Goal: Task Accomplishment & Management: Complete application form

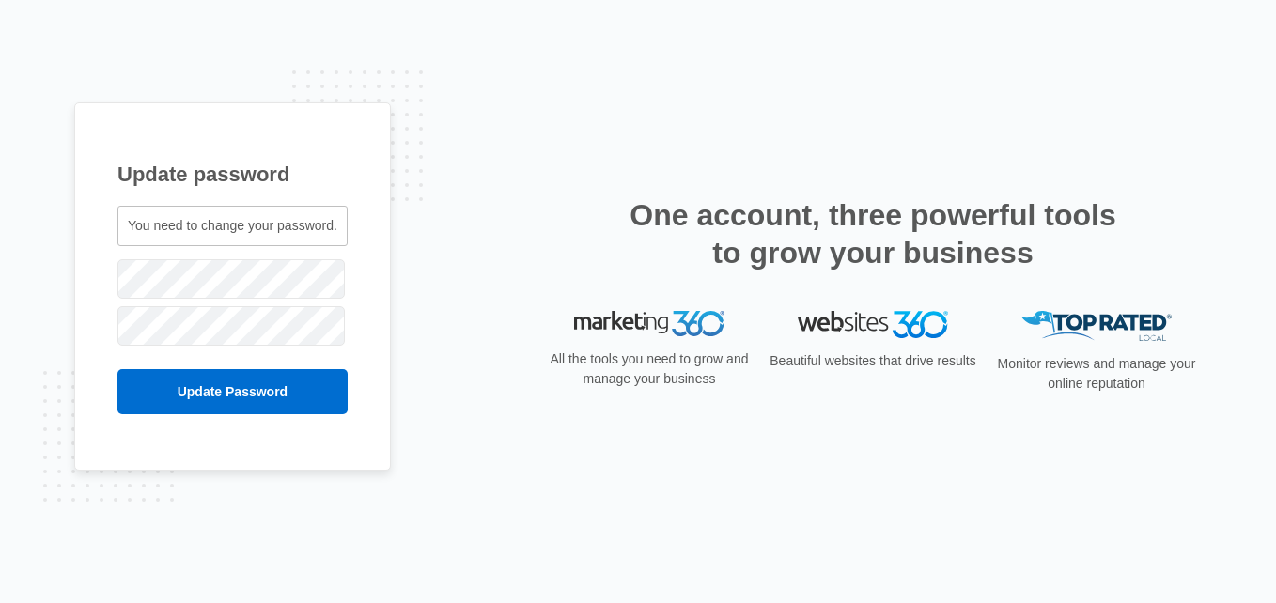
click at [117, 369] on input "Update Password" at bounding box center [232, 391] width 230 height 45
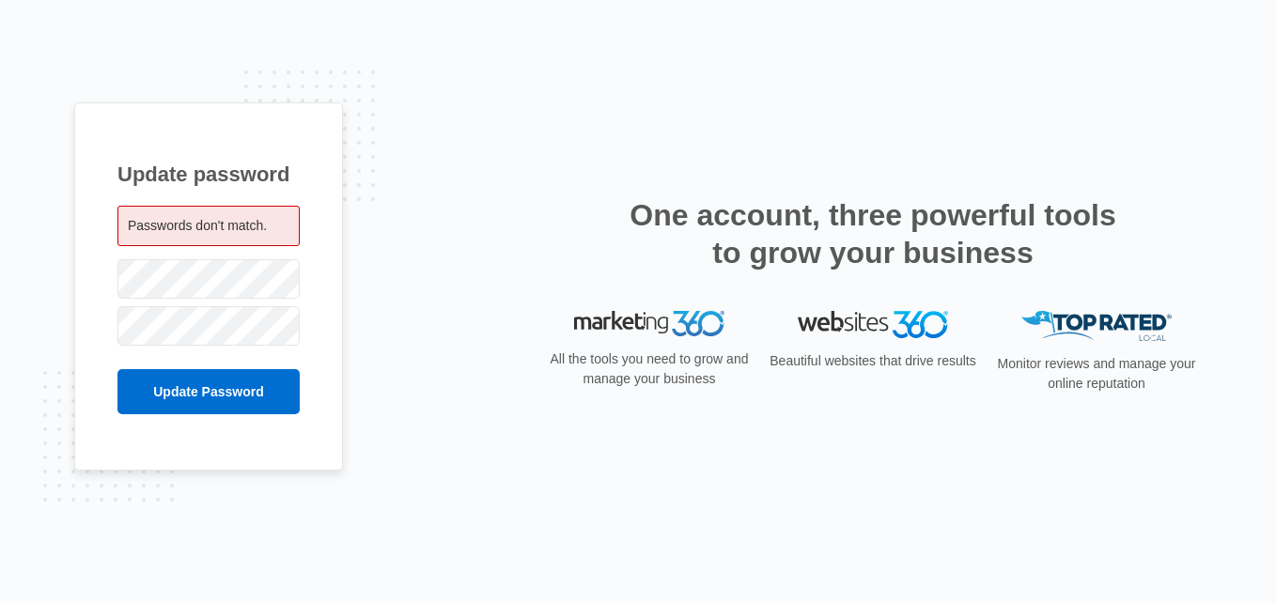
click at [139, 220] on span "Passwords don't match." at bounding box center [197, 225] width 139 height 15
click at [117, 369] on input "Update Password" at bounding box center [208, 391] width 182 height 45
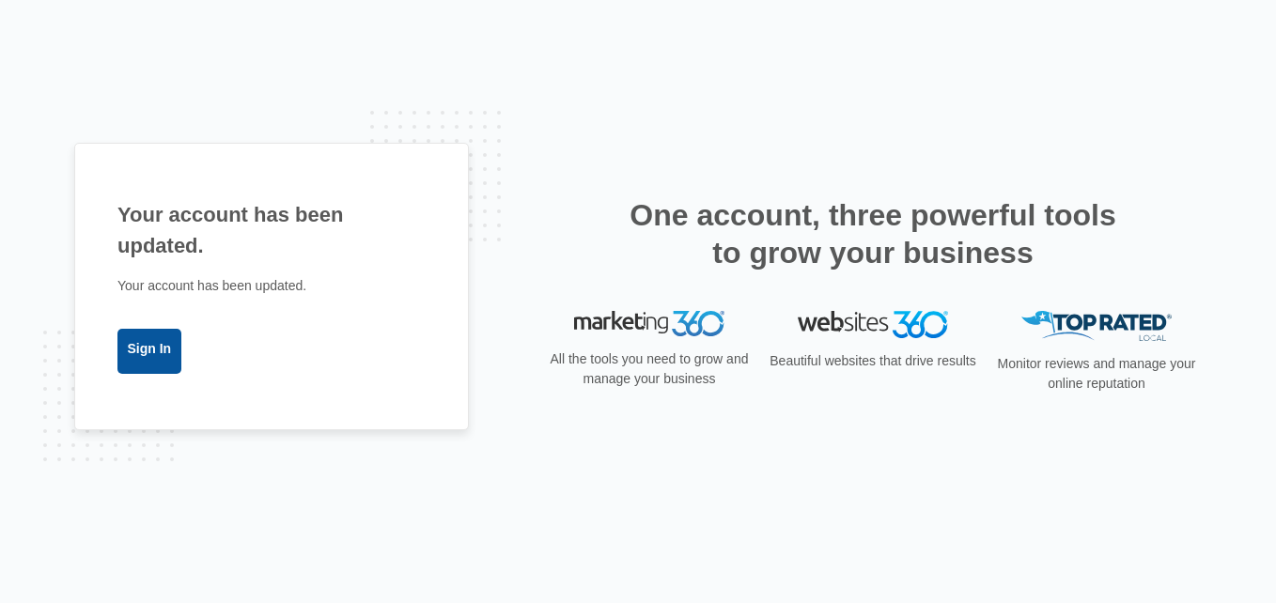
click at [153, 343] on link "Sign In" at bounding box center [149, 351] width 64 height 45
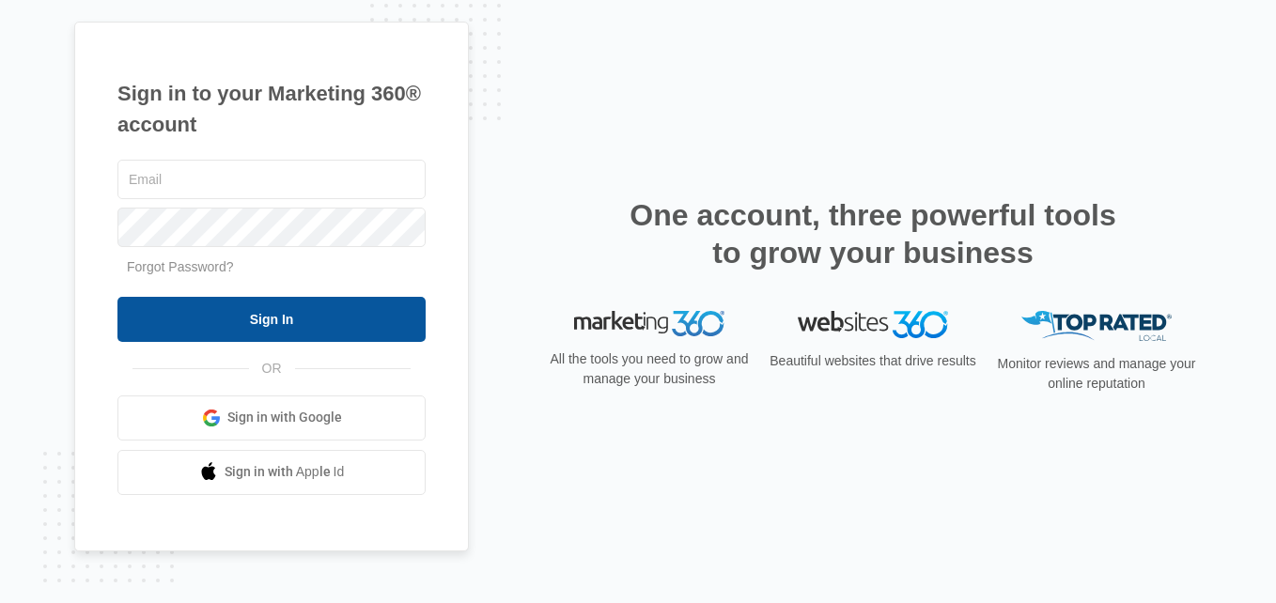
type input "[EMAIL_ADDRESS][DOMAIN_NAME]"
click at [269, 324] on input "Sign In" at bounding box center [271, 319] width 308 height 45
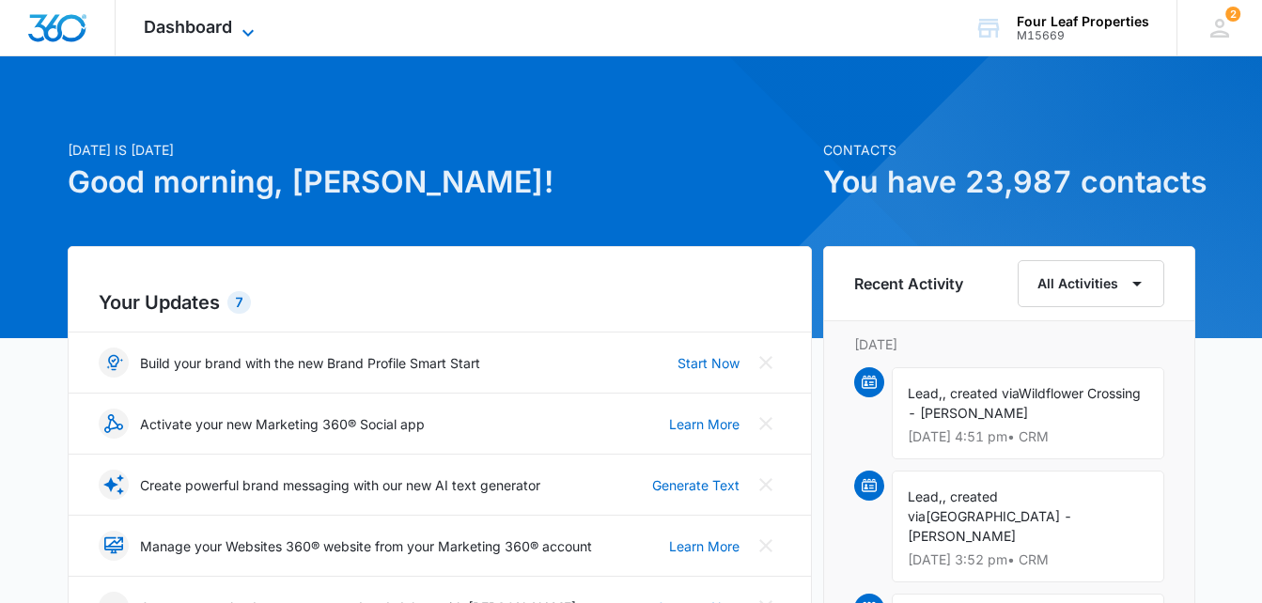
click at [240, 28] on icon at bounding box center [248, 33] width 23 height 23
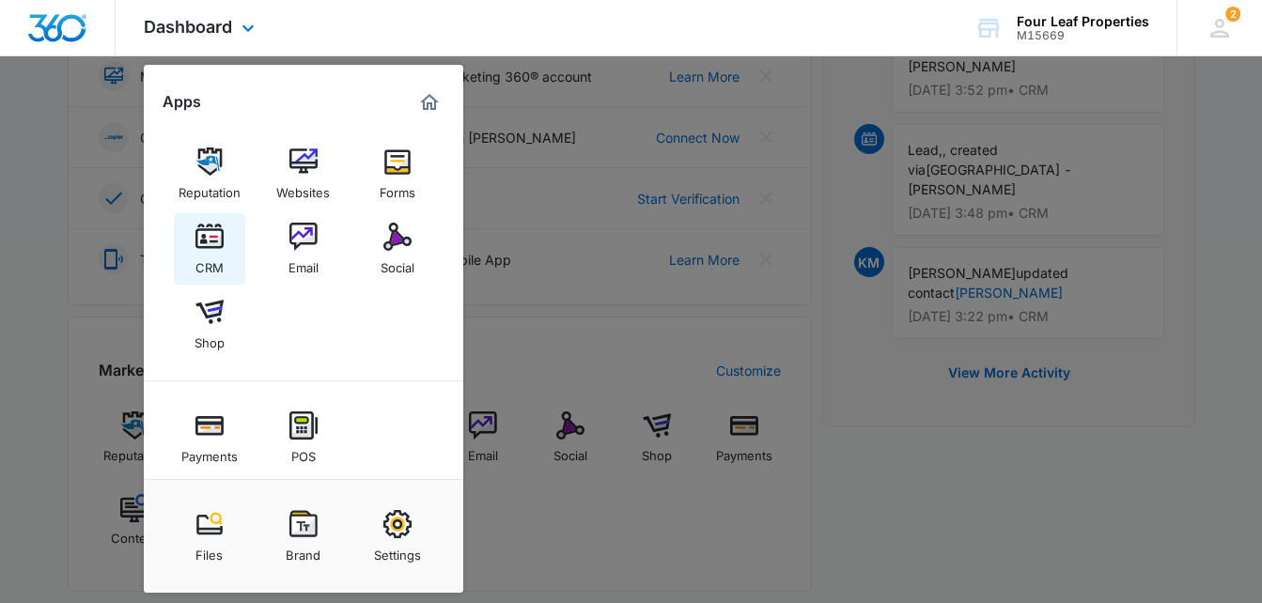
click at [200, 235] on img at bounding box center [209, 237] width 28 height 28
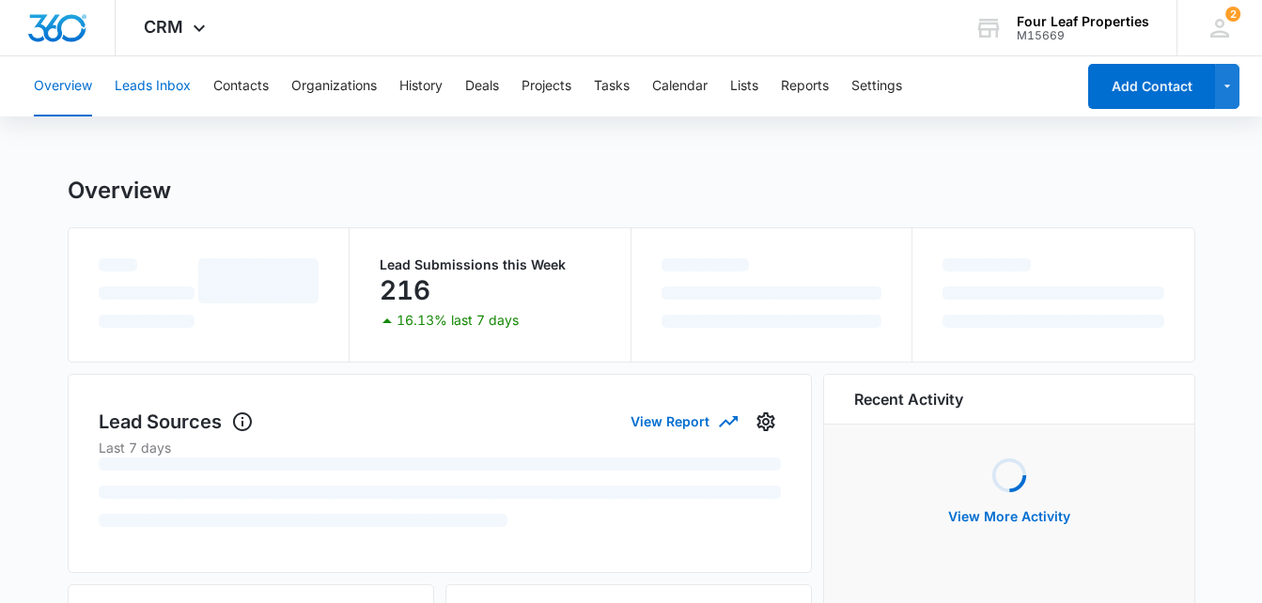
click at [163, 88] on button "Leads Inbox" at bounding box center [153, 86] width 76 height 60
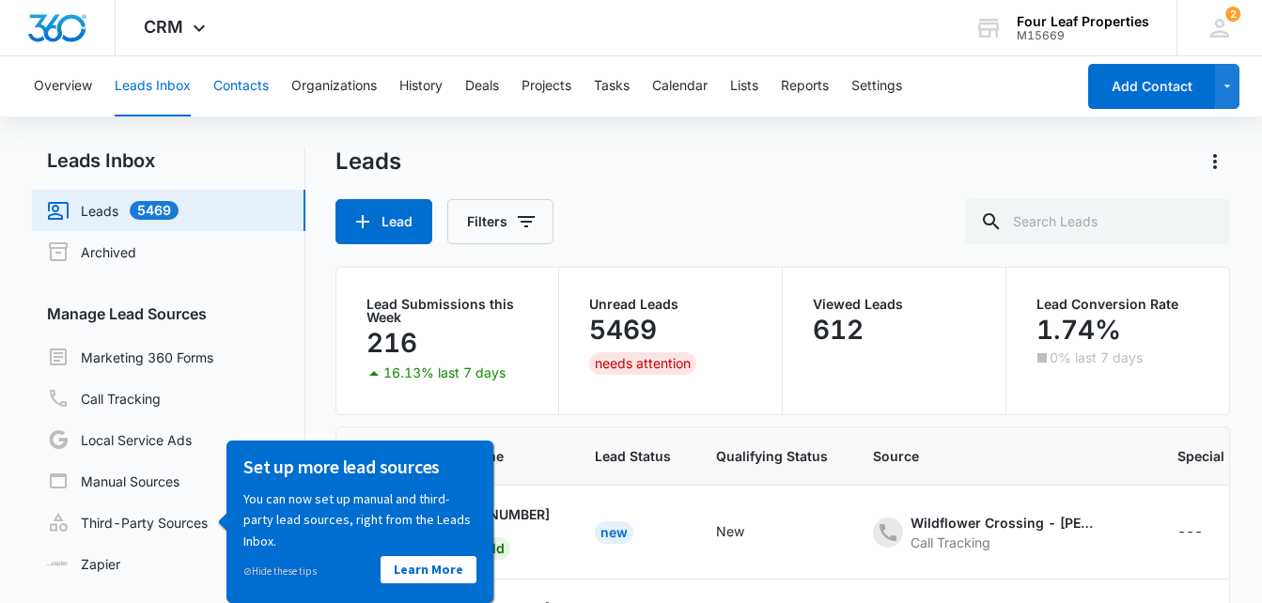
click at [229, 85] on button "Contacts" at bounding box center [240, 86] width 55 height 60
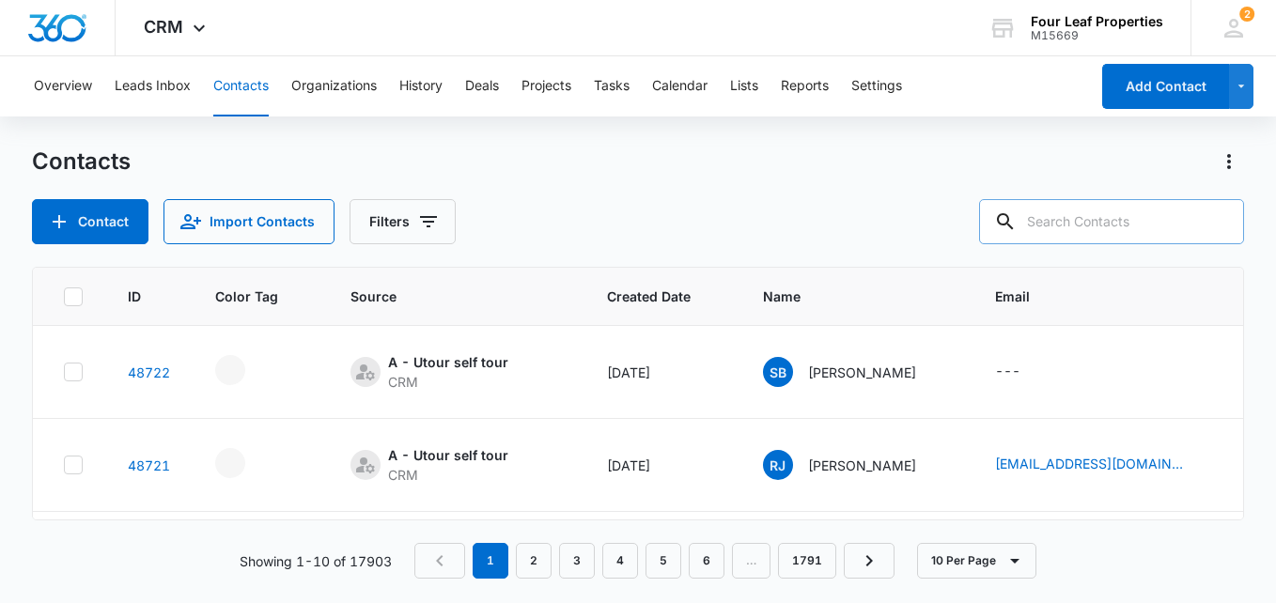
click at [1084, 226] on input "text" at bounding box center [1111, 221] width 265 height 45
type input "maranda"
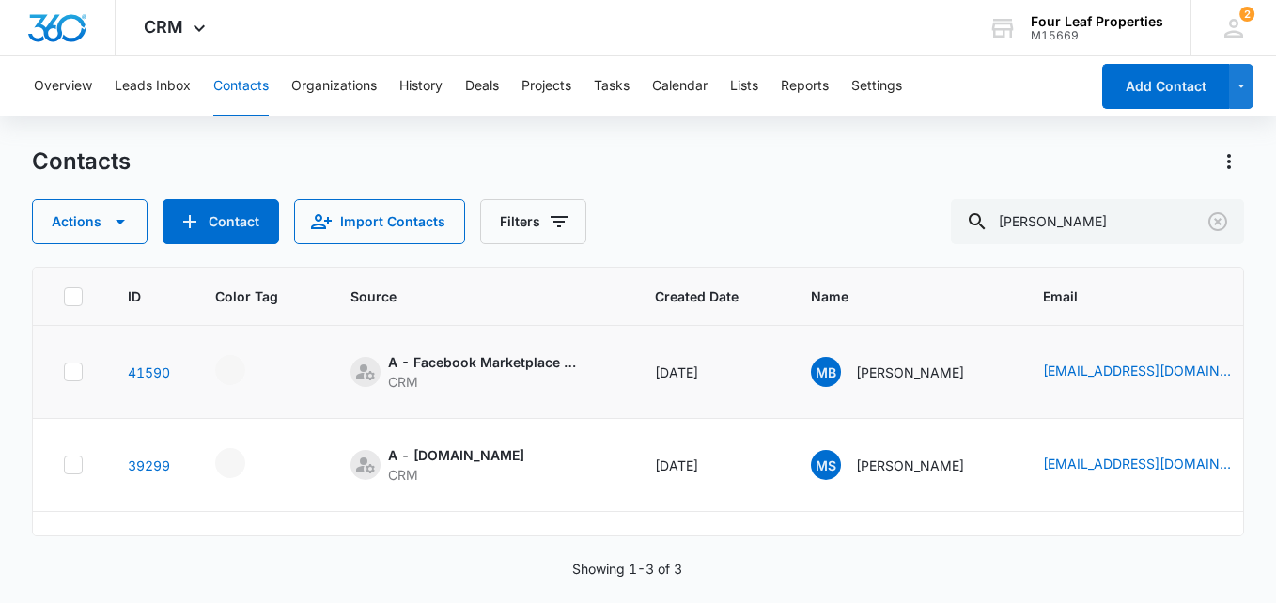
click at [680, 405] on td "Dec 3, 2024" at bounding box center [711, 372] width 156 height 93
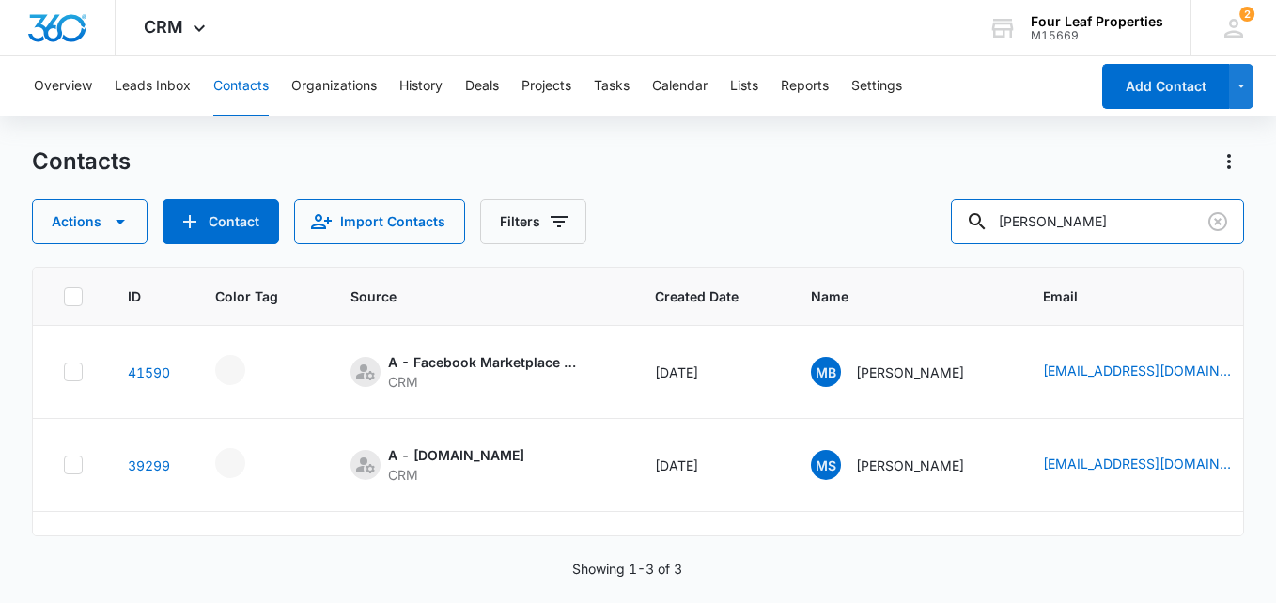
drag, startPoint x: 1103, startPoint y: 224, endPoint x: 852, endPoint y: 260, distance: 253.6
click at [852, 260] on div "Contacts Actions Contact Import Contacts Filters maranda ID Color Tag Source Cr…" at bounding box center [638, 374] width 1212 height 455
paste input "Maranda Stefan"
type input "Maranda Stefan"
click at [1219, 218] on icon "Clear" at bounding box center [1218, 222] width 23 height 23
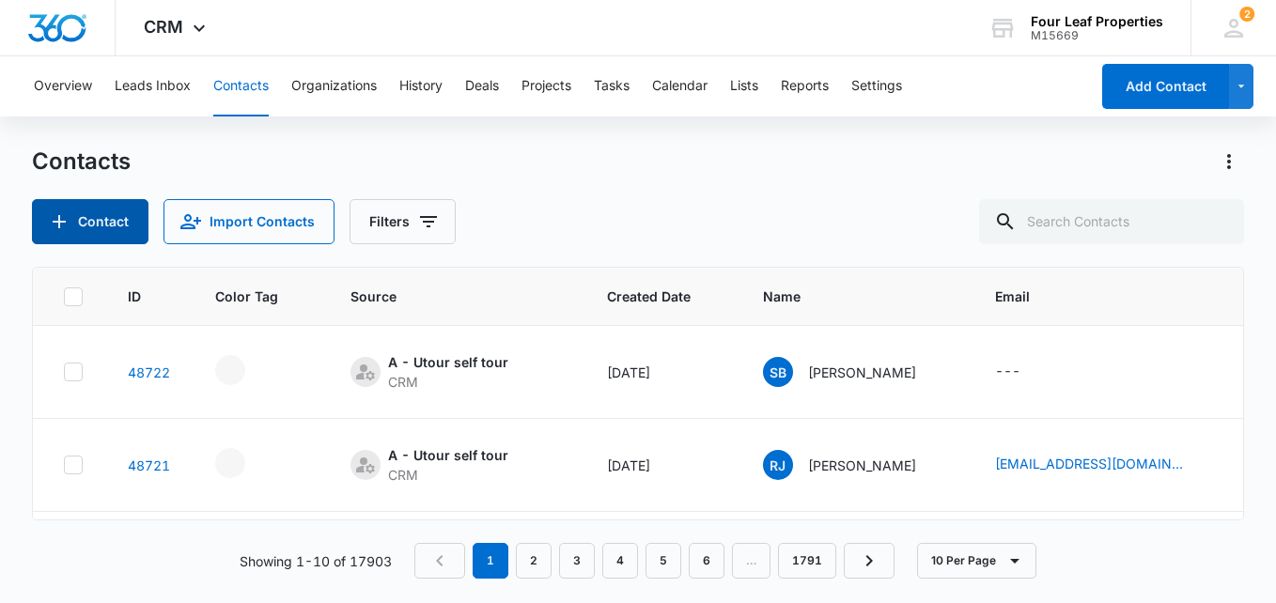
click at [95, 217] on button "Contact" at bounding box center [90, 221] width 117 height 45
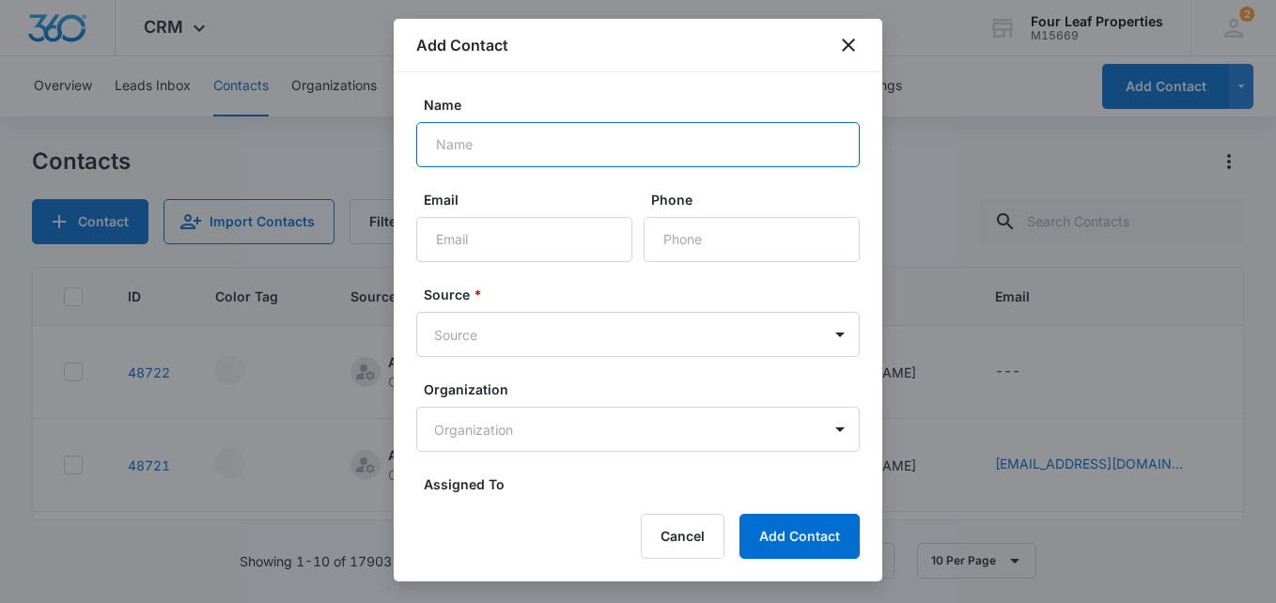
click at [457, 147] on input "Name" at bounding box center [638, 144] width 444 height 45
paste input "Maranda Stefan"
type input "Maranda Stefan"
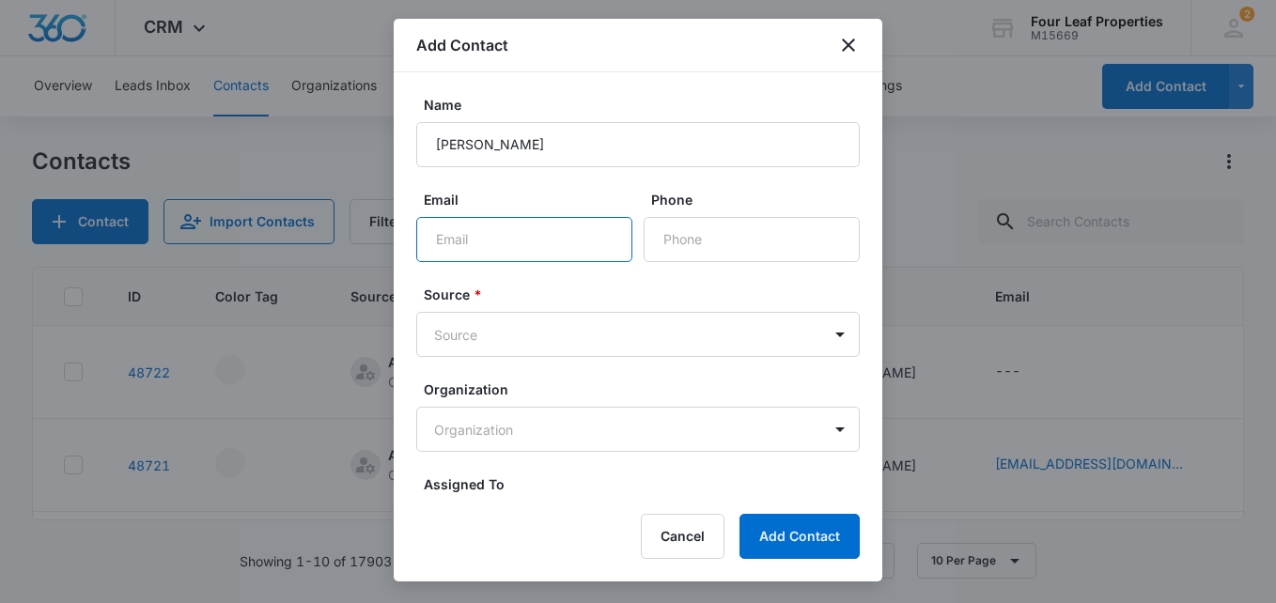
click at [461, 244] on input "Email" at bounding box center [524, 239] width 216 height 45
type input "sheaugc@gmail.com"
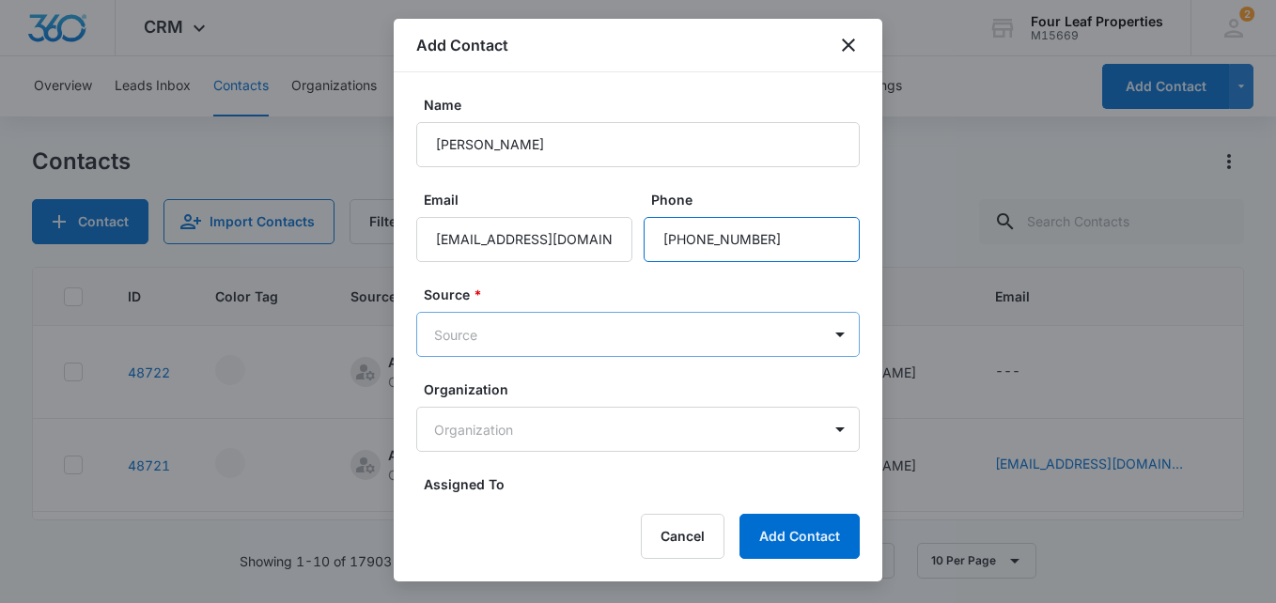
type input "(248) 847-6927"
click at [477, 331] on body "CRM Apps Reputation Websites Forms CRM Email Social Shop Payments POS Content A…" at bounding box center [638, 301] width 1276 height 603
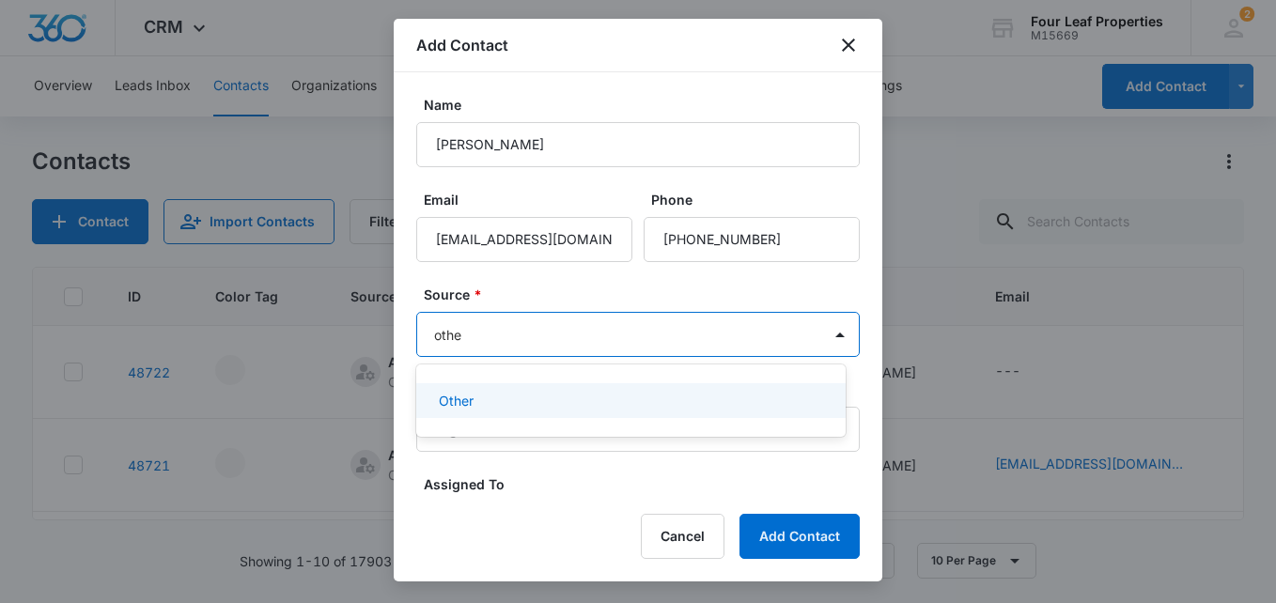
type input "other"
click at [485, 397] on div "Other" at bounding box center [629, 401] width 381 height 20
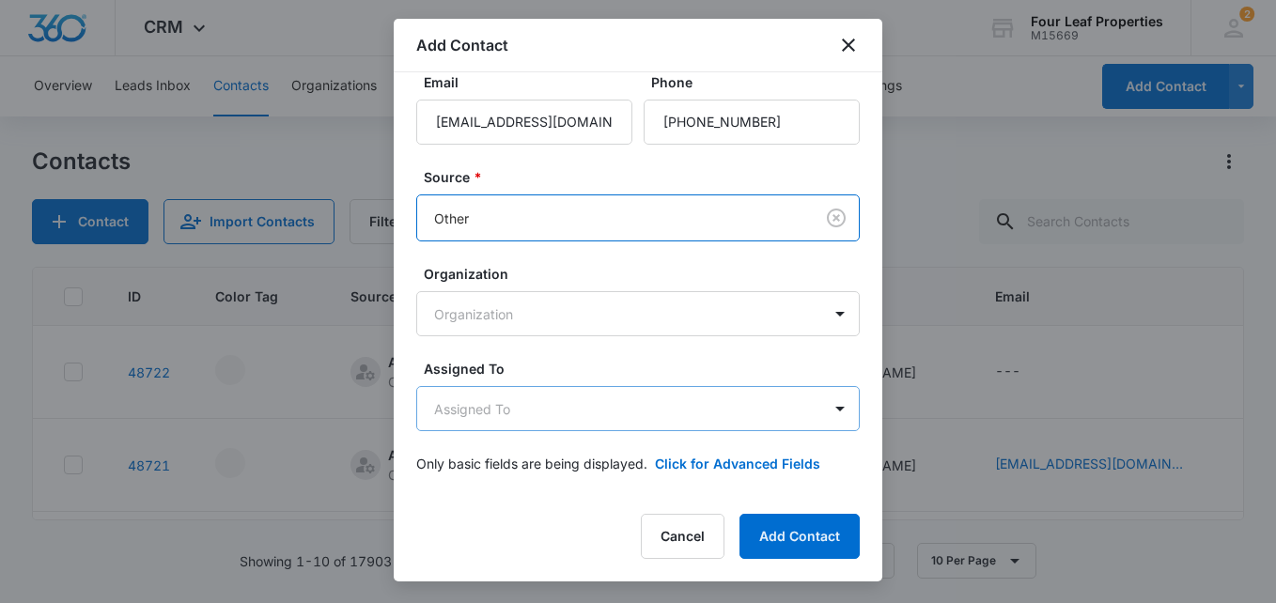
scroll to position [118, 0]
click at [476, 407] on body "CRM Apps Reputation Websites Forms CRM Email Social Shop Payments POS Content A…" at bounding box center [638, 301] width 1276 height 603
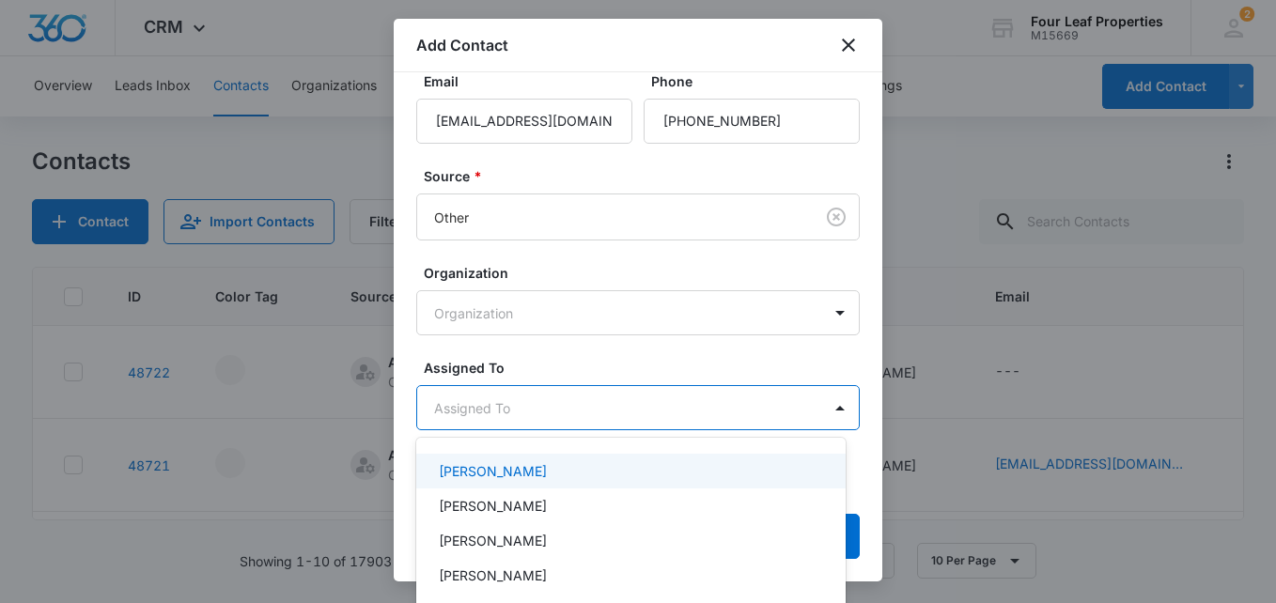
scroll to position [376, 0]
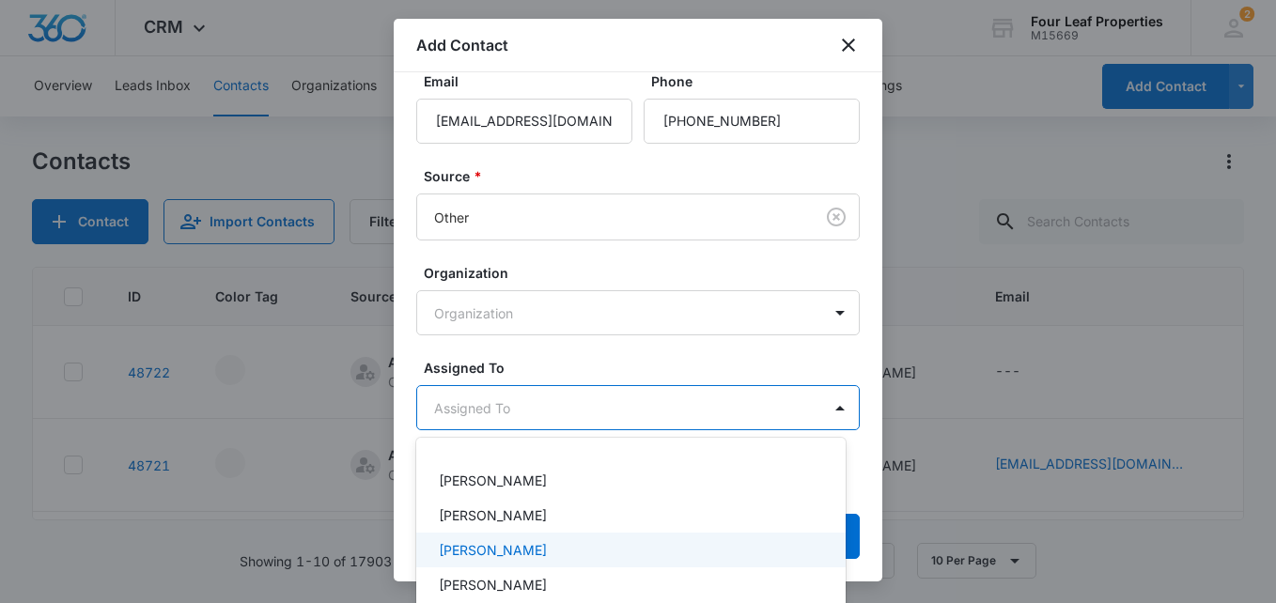
click at [503, 544] on p "Kelly Mursch" at bounding box center [493, 550] width 108 height 20
click at [670, 361] on div at bounding box center [638, 301] width 1276 height 603
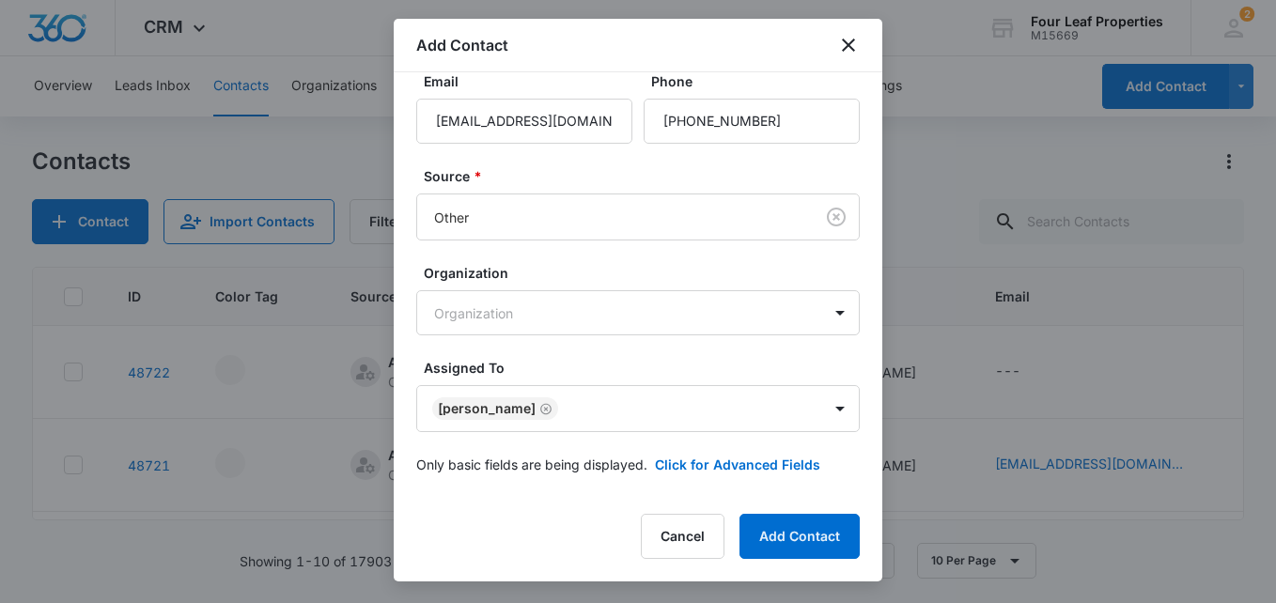
scroll to position [120, 0]
click at [704, 454] on button "Click for Advanced Fields" at bounding box center [737, 463] width 165 height 20
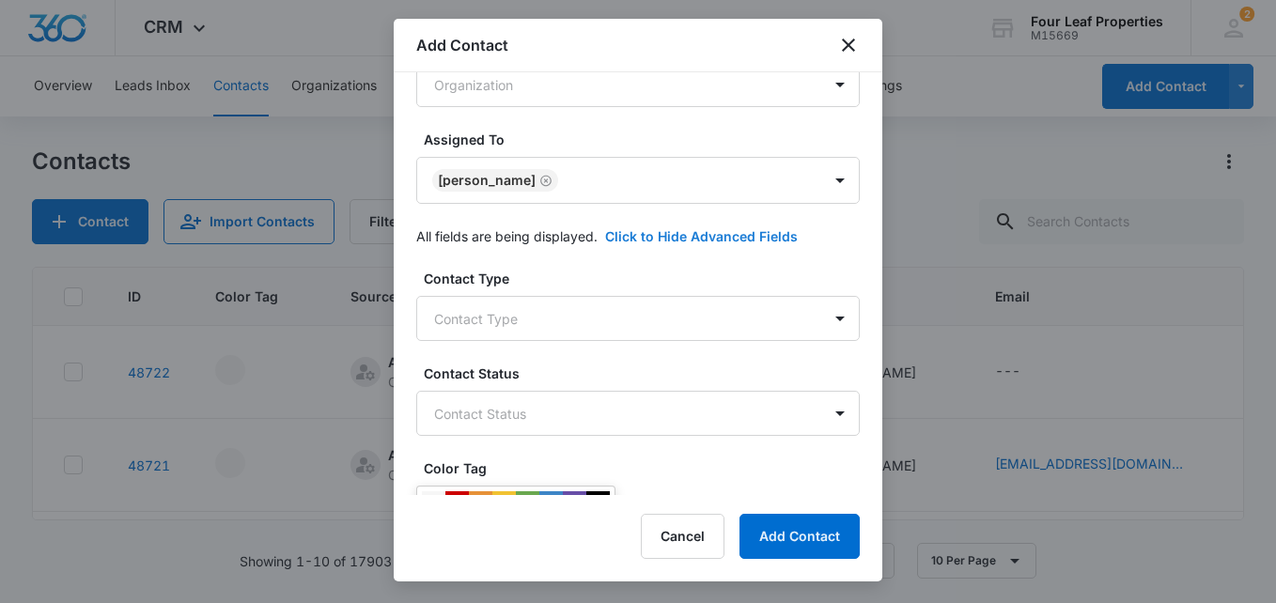
scroll to position [402, 0]
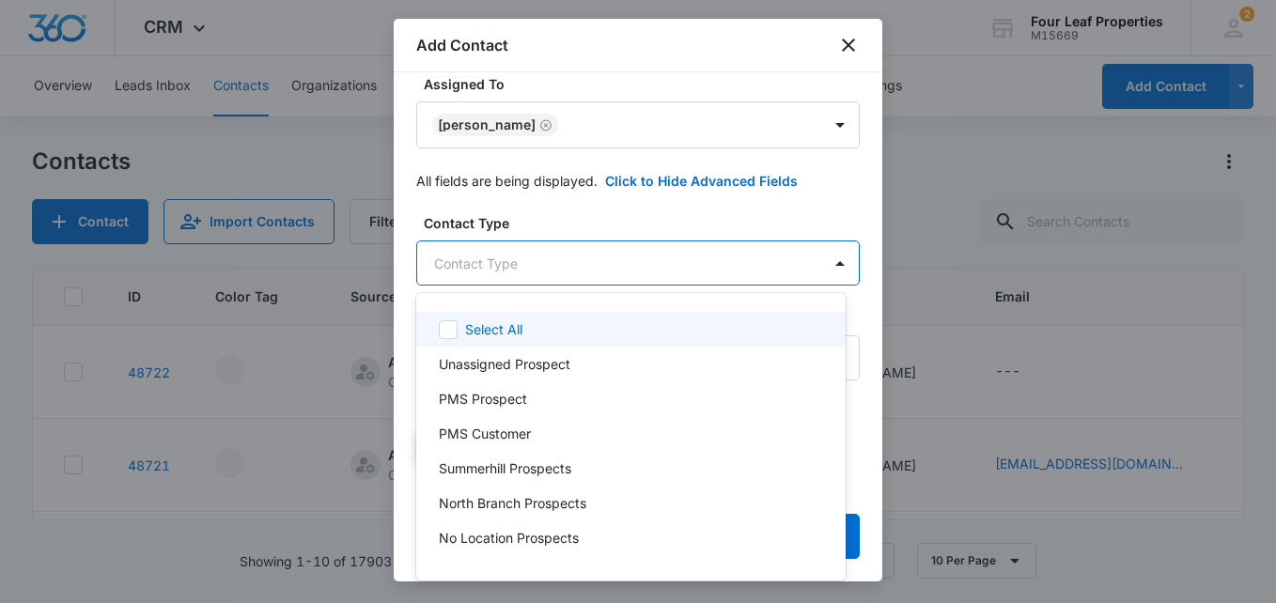
click at [485, 267] on body "CRM Apps Reputation Websites Forms CRM Email Social Shop Payments POS Content A…" at bounding box center [638, 301] width 1276 height 603
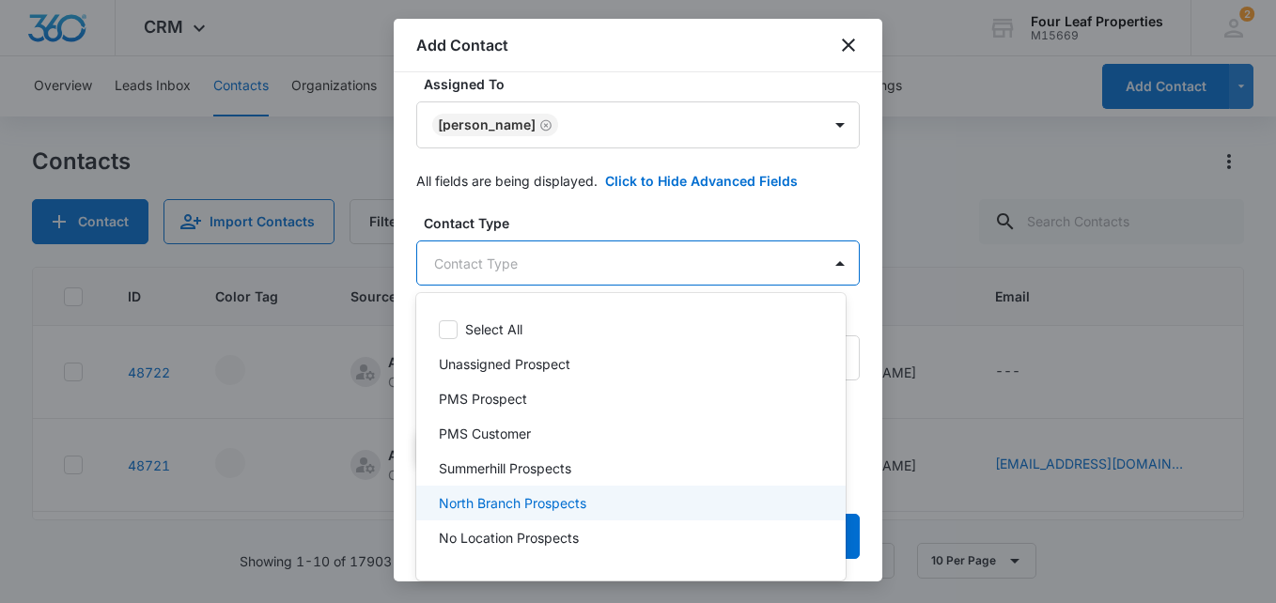
click at [523, 503] on p "North Branch Prospects" at bounding box center [513, 503] width 148 height 20
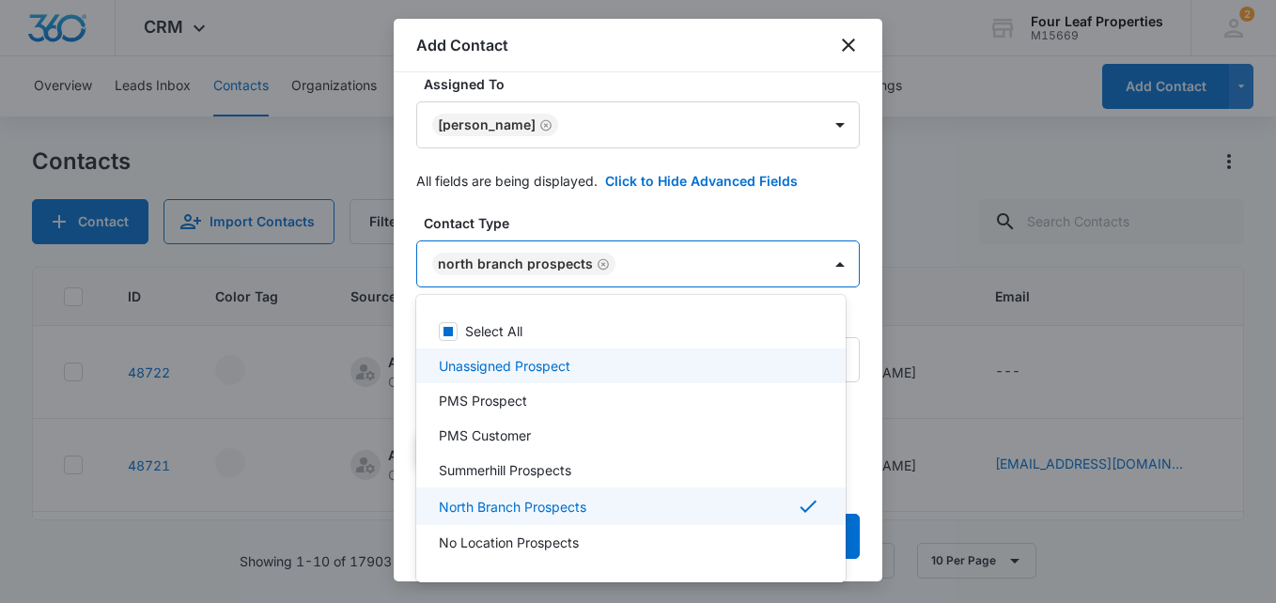
click at [611, 208] on div at bounding box center [638, 301] width 1276 height 603
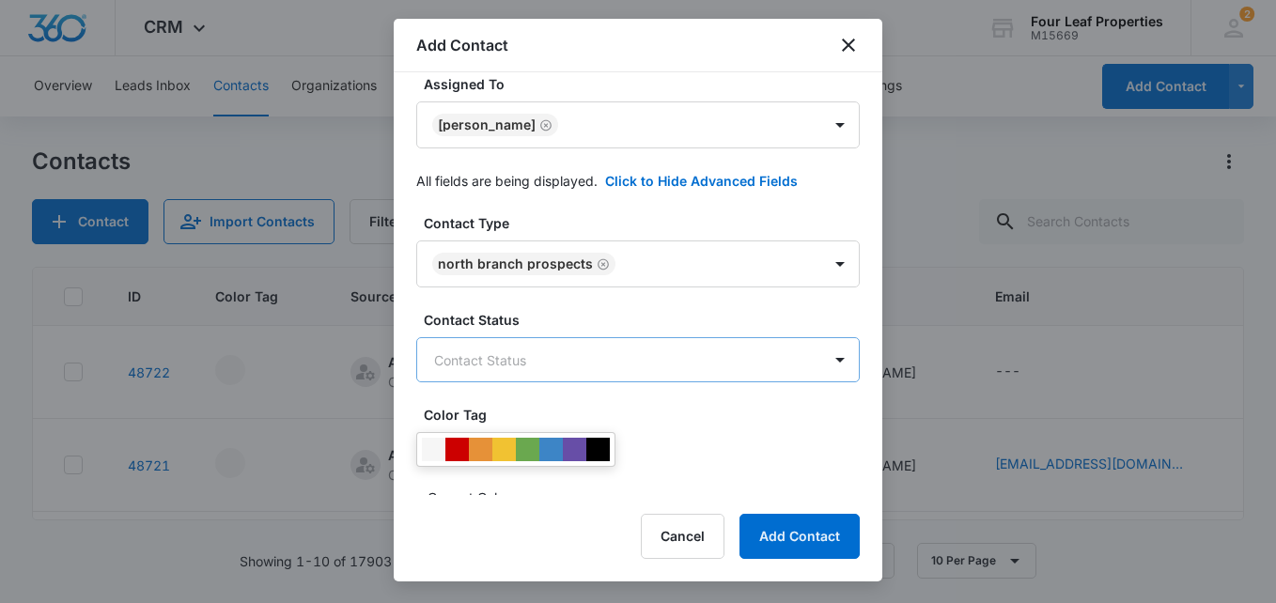
click at [553, 359] on body "CRM Apps Reputation Websites Forms CRM Email Social Shop Payments POS Content A…" at bounding box center [638, 301] width 1276 height 603
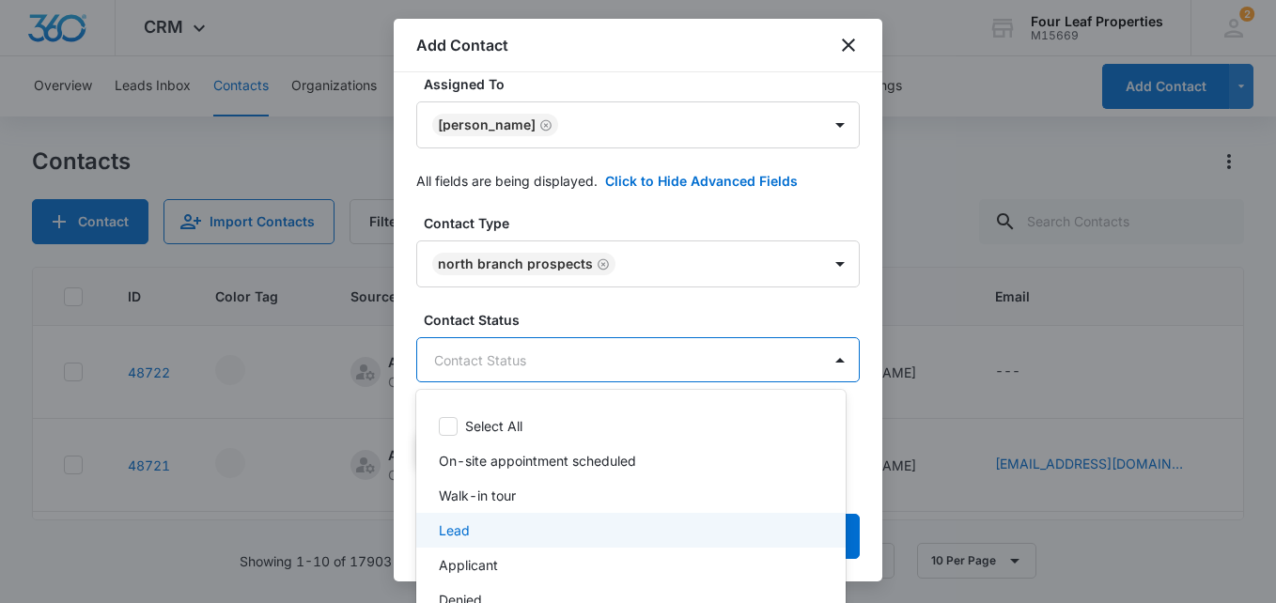
drag, startPoint x: 491, startPoint y: 534, endPoint x: 527, endPoint y: 305, distance: 231.3
click at [491, 527] on div "Lead" at bounding box center [629, 531] width 381 height 20
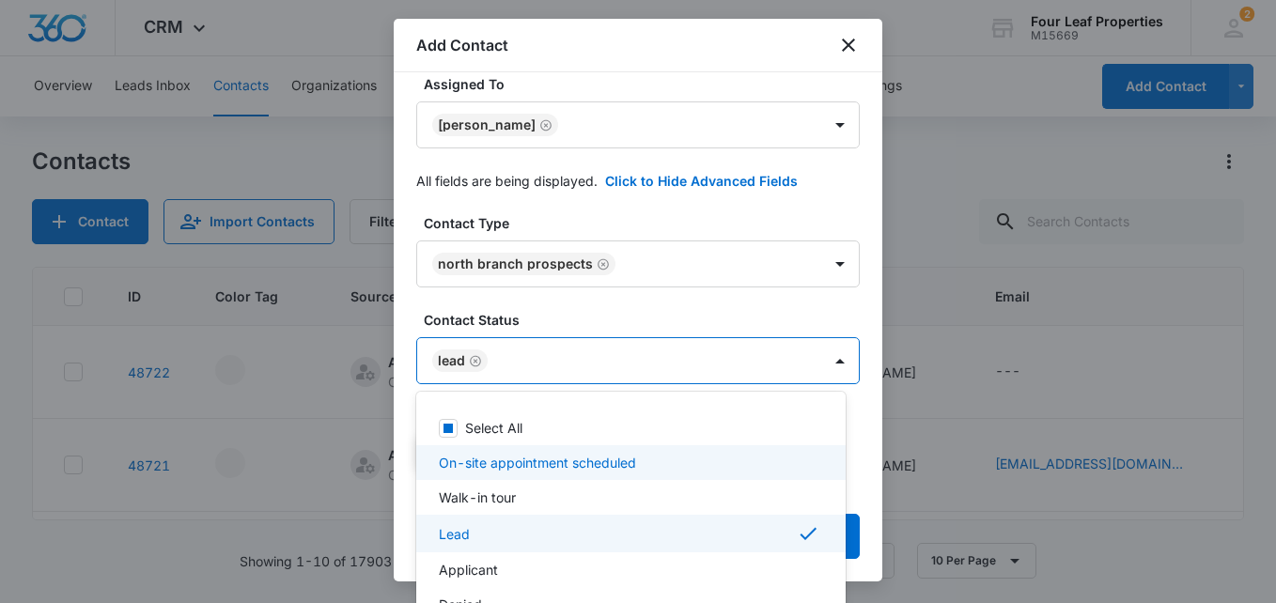
click at [661, 314] on div at bounding box center [638, 301] width 1276 height 603
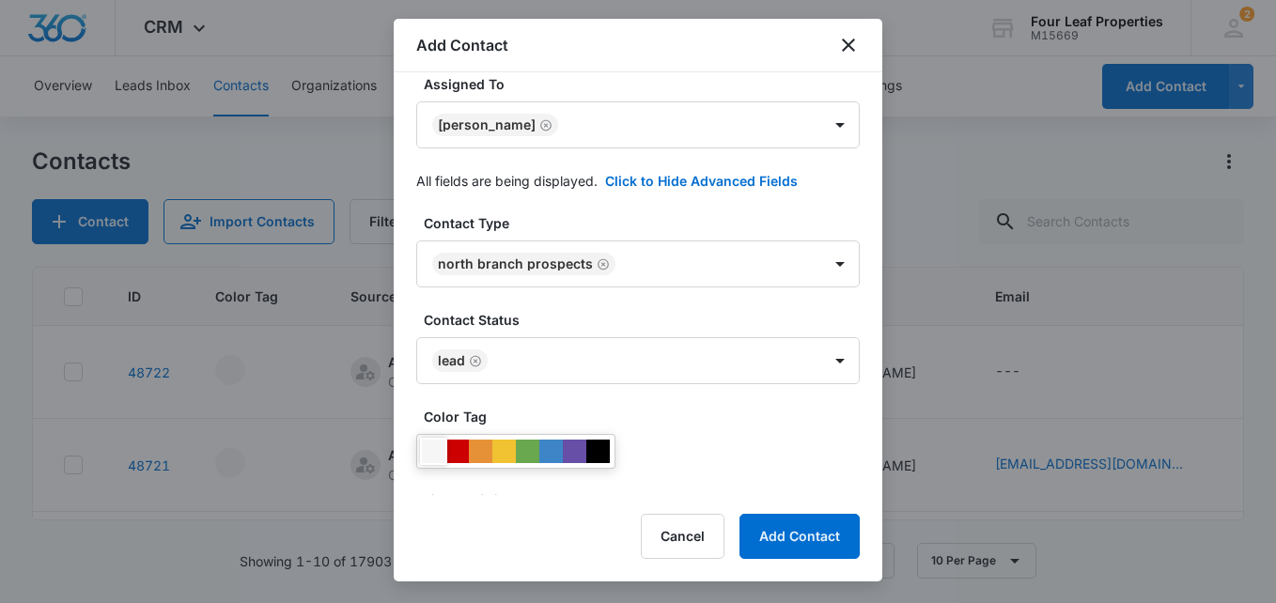
click at [435, 448] on div at bounding box center [433, 451] width 23 height 23
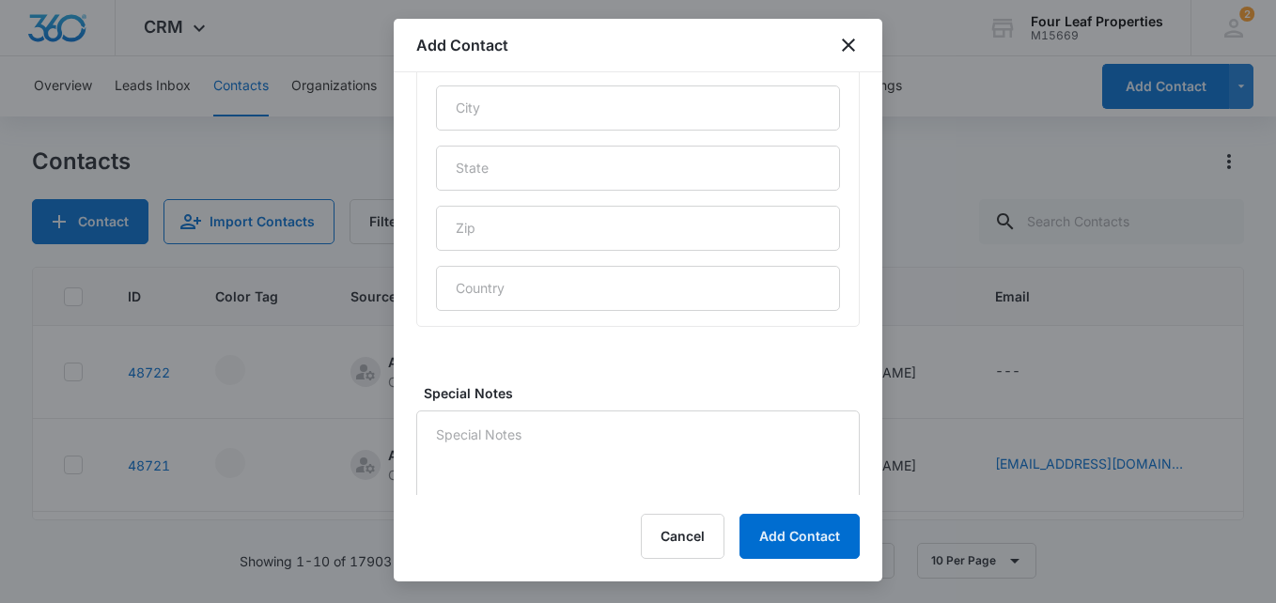
scroll to position [1002, 0]
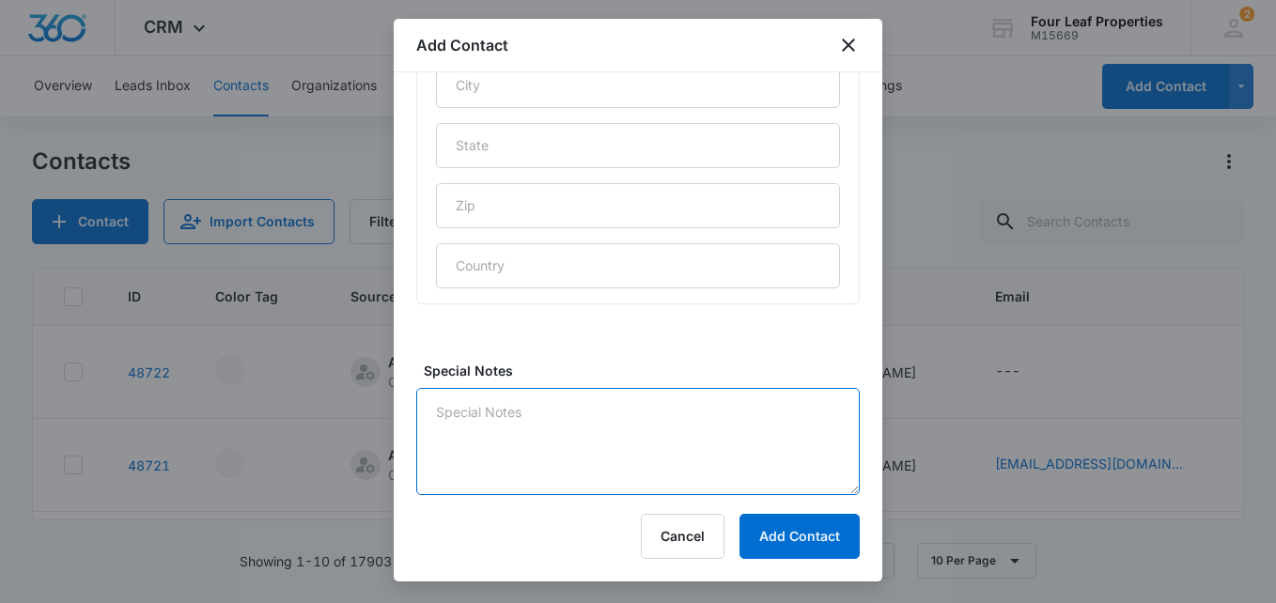
click at [490, 429] on textarea "Special Notes" at bounding box center [638, 441] width 444 height 107
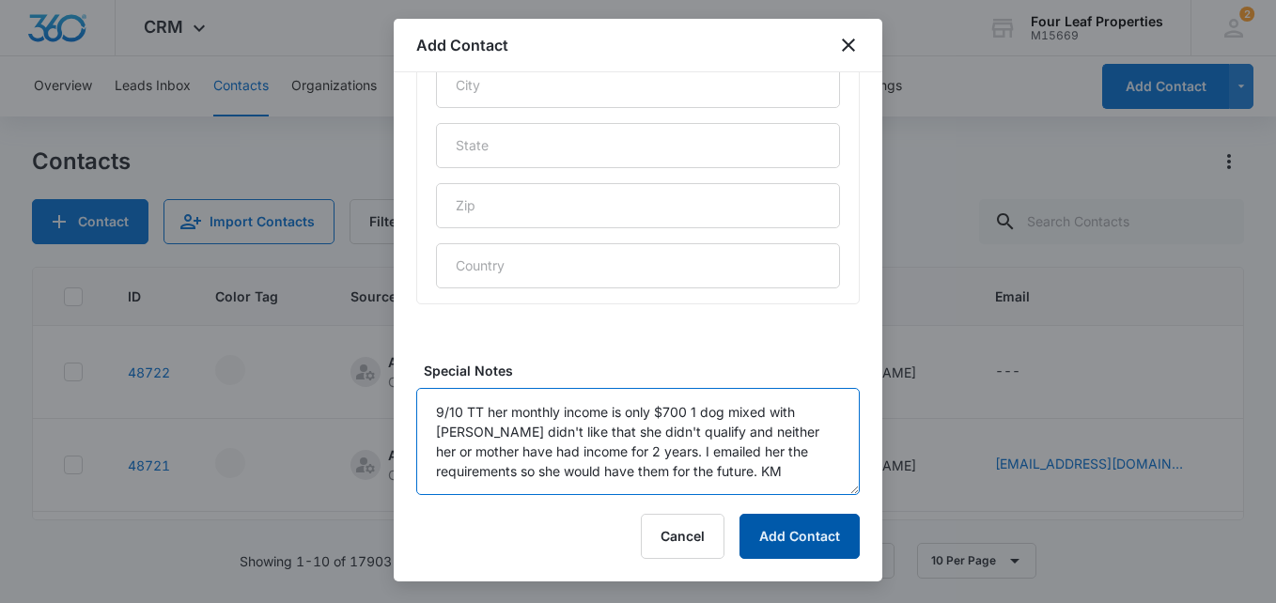
type textarea "9/10 TT her monthly income is only $700 1 dog mixed with shepherd didn't like t…"
click at [815, 536] on button "Add Contact" at bounding box center [800, 536] width 120 height 45
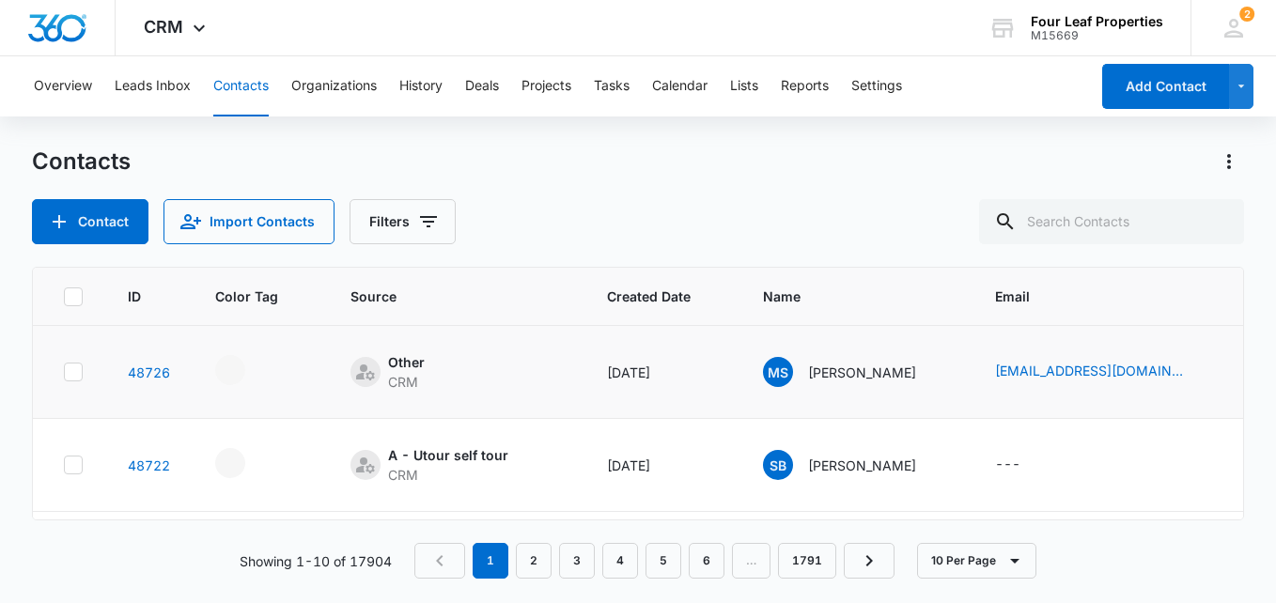
click at [749, 399] on td "MS Maranda Stefan" at bounding box center [857, 372] width 232 height 93
click at [1102, 371] on link "sheaugc@gmail.com" at bounding box center [1089, 371] width 188 height 20
click at [1092, 374] on link "sheaugc@gmail.com" at bounding box center [1089, 371] width 188 height 20
drag, startPoint x: 1120, startPoint y: 368, endPoint x: 915, endPoint y: 186, distance: 274.3
click at [917, 193] on div "Contacts Contact Import Contacts Filters" at bounding box center [638, 196] width 1212 height 98
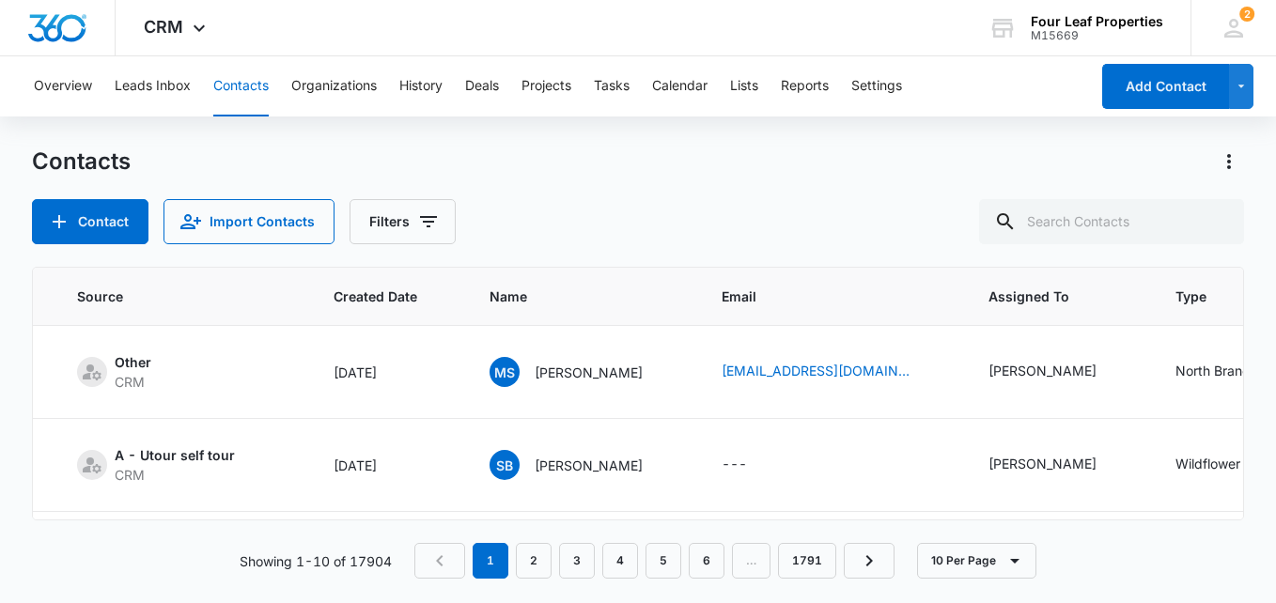
scroll to position [0, 402]
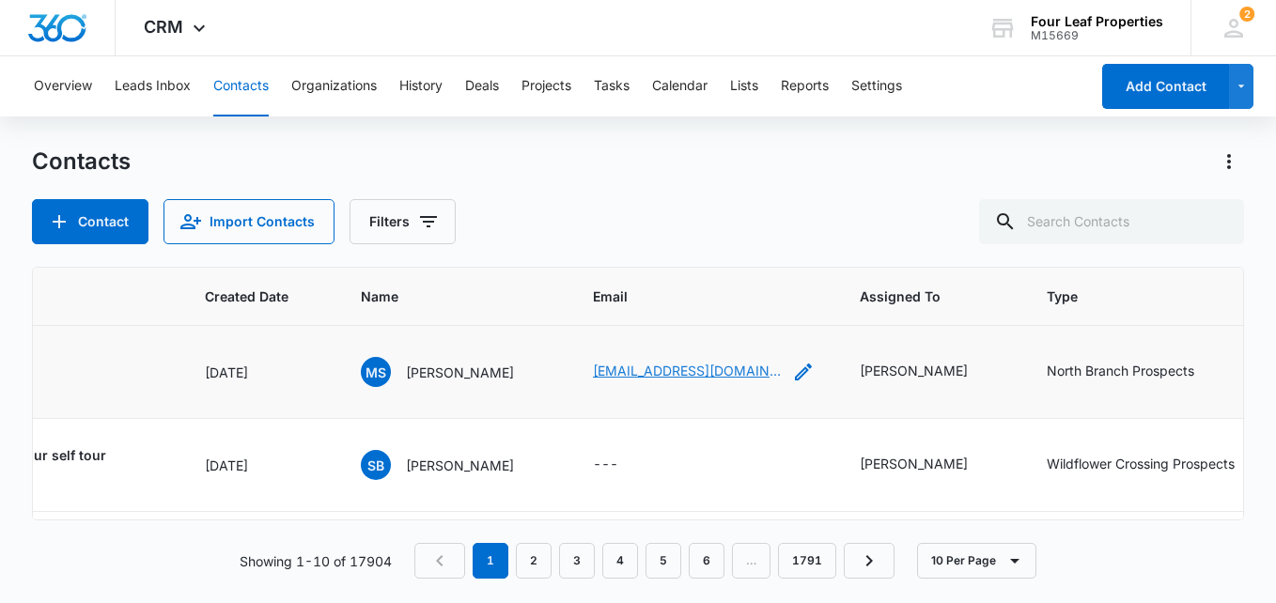
click at [688, 369] on link "sheaugc@gmail.com" at bounding box center [687, 371] width 188 height 20
click at [1084, 220] on input "text" at bounding box center [1111, 221] width 265 height 45
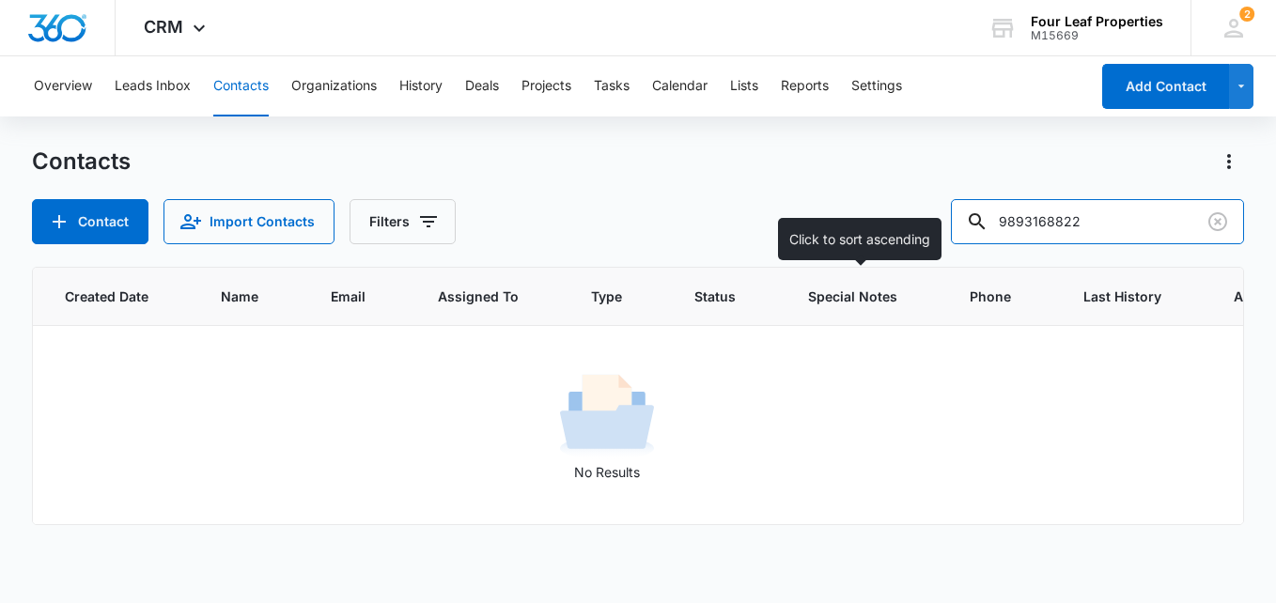
drag, startPoint x: 1096, startPoint y: 210, endPoint x: 845, endPoint y: 283, distance: 261.4
click at [847, 281] on div "Contacts Contact Import Contacts Filters 9893168822 ID Color Tag Source Created…" at bounding box center [638, 374] width 1212 height 455
type input "893168822"
drag, startPoint x: 1105, startPoint y: 217, endPoint x: 911, endPoint y: 244, distance: 196.5
click at [910, 244] on div "Contacts Contact Import Contacts Filters 893168822 ID Color Tag Source Created …" at bounding box center [638, 374] width 1212 height 455
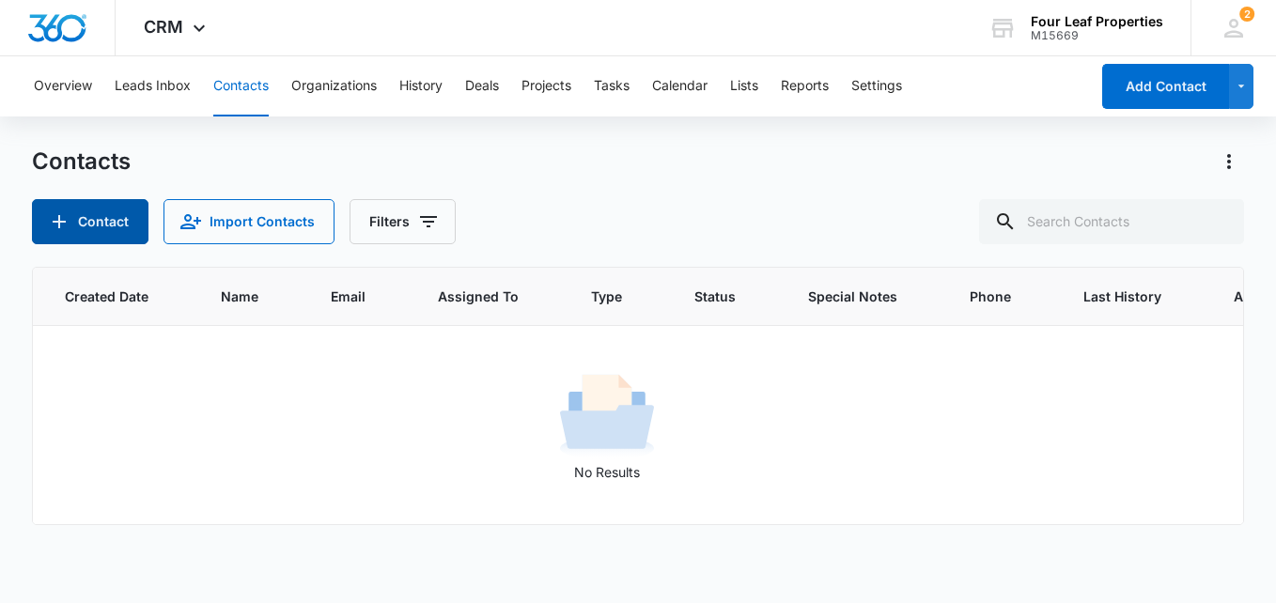
click at [104, 217] on button "Contact" at bounding box center [90, 221] width 117 height 45
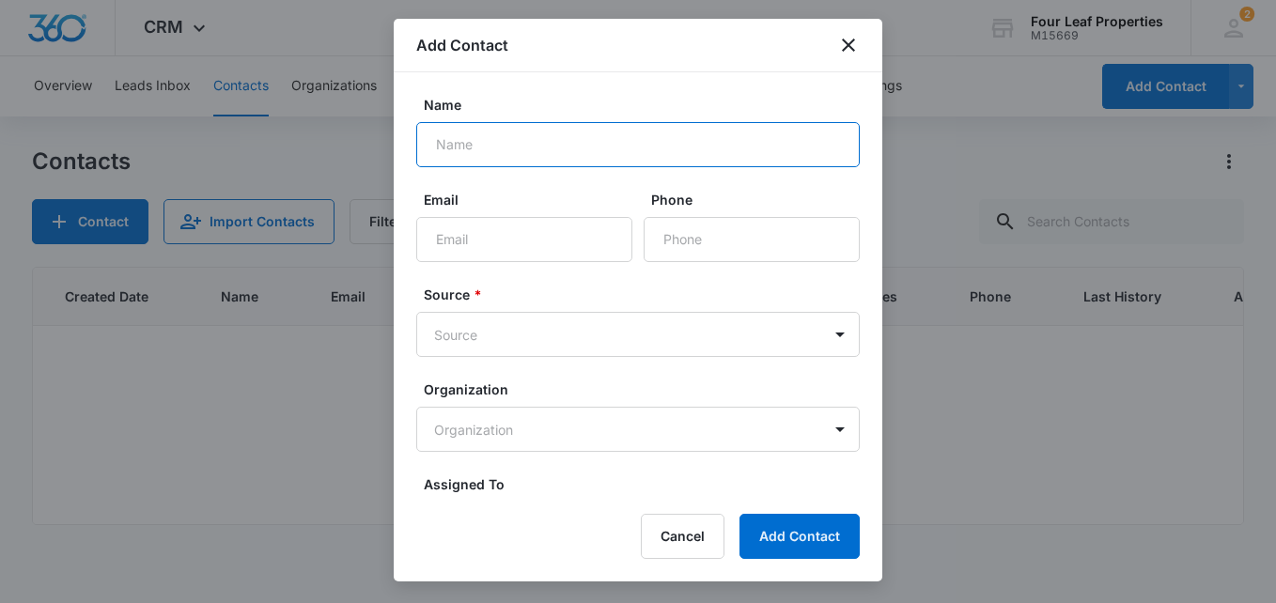
click at [449, 153] on input "Name" at bounding box center [638, 144] width 444 height 45
type input "Michelle Nalevayko"
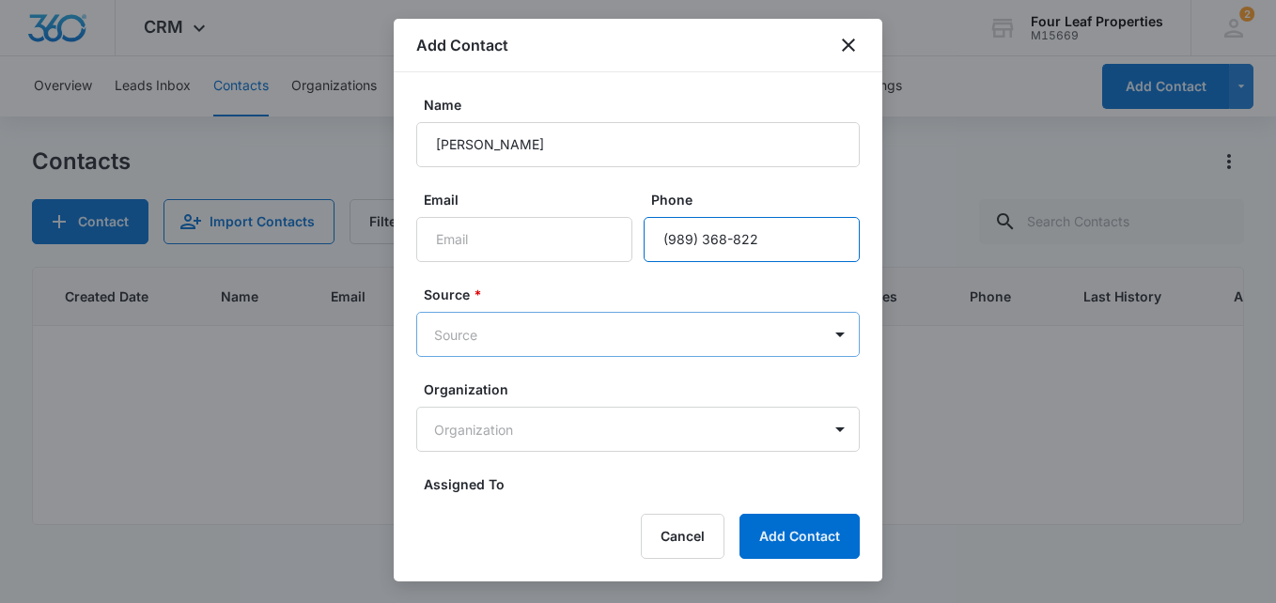
type input "(989) 368-822"
click at [461, 337] on body "CRM Apps Reputation Websites Forms CRM Email Social Shop Payments POS Content A…" at bounding box center [638, 301] width 1276 height 603
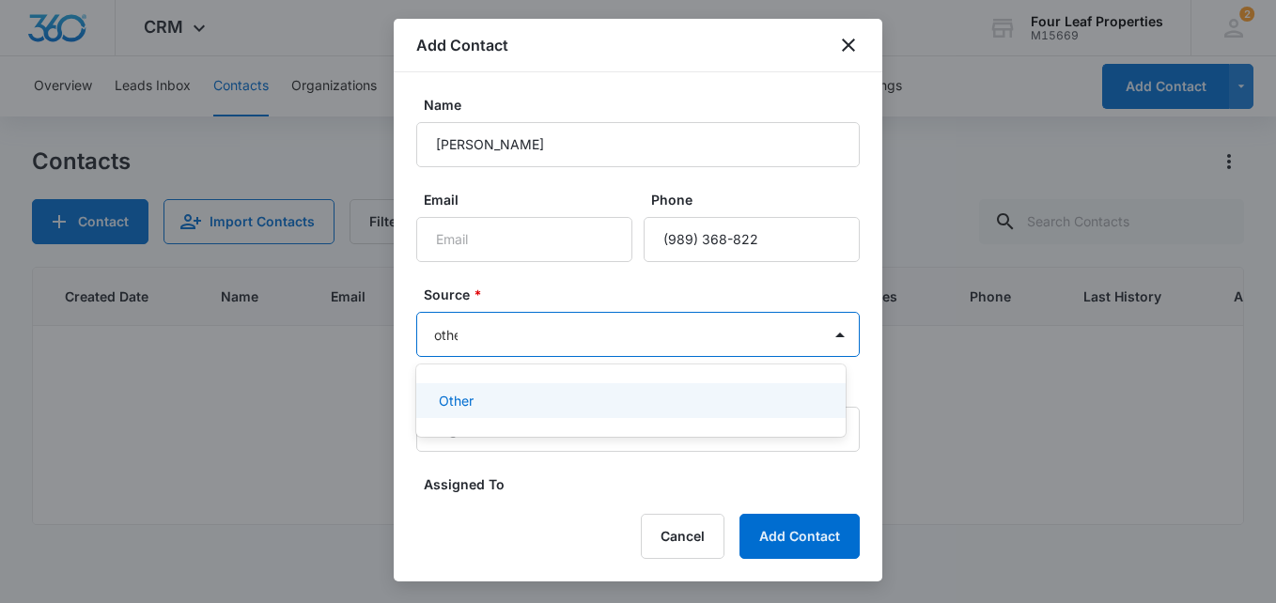
type input "other"
click at [486, 411] on div "Other" at bounding box center [631, 400] width 430 height 35
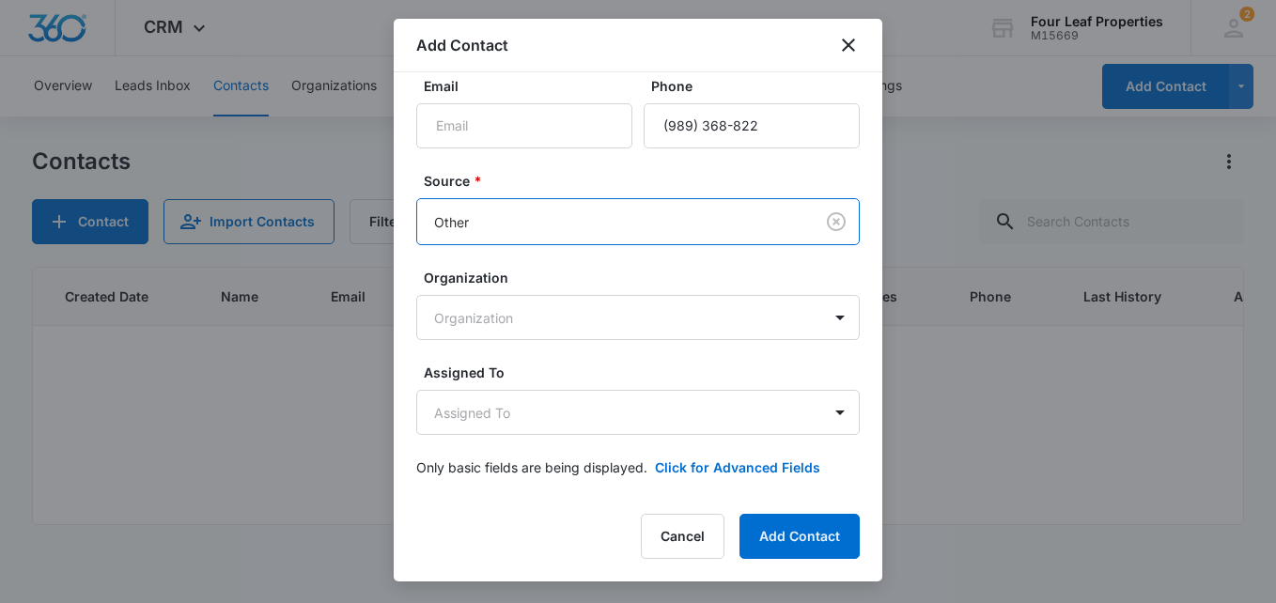
scroll to position [118, 0]
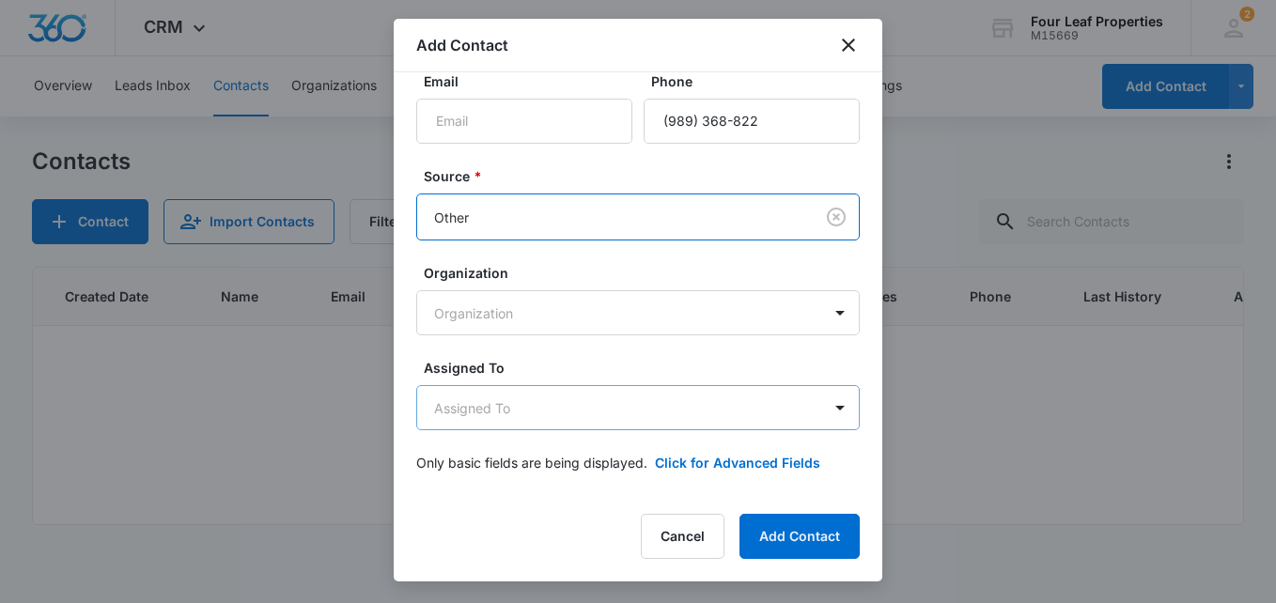
click at [477, 410] on body "CRM Apps Reputation Websites Forms CRM Email Social Shop Payments POS Content A…" at bounding box center [638, 301] width 1276 height 603
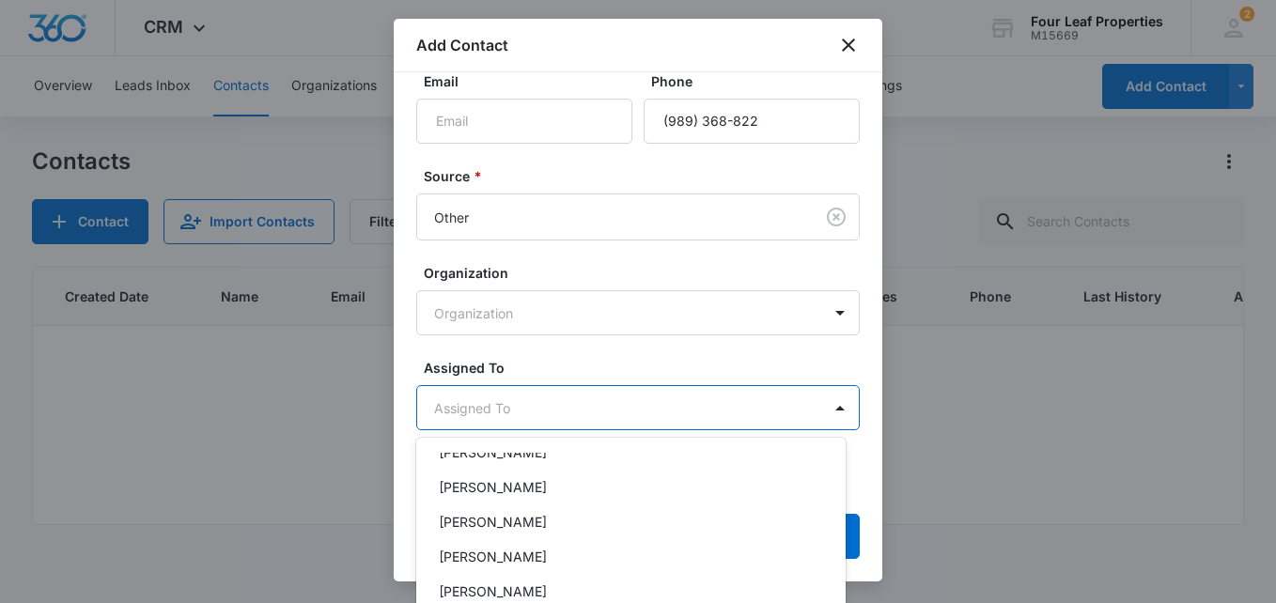
scroll to position [376, 0]
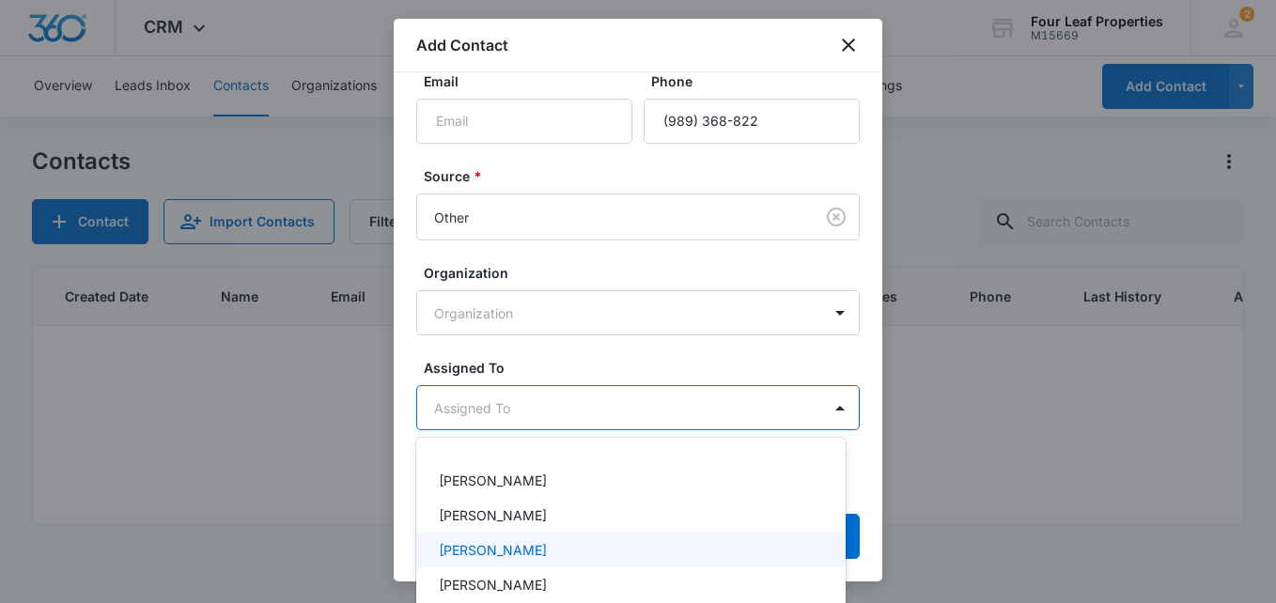
click at [504, 546] on p "Kelly Mursch" at bounding box center [493, 550] width 108 height 20
click at [553, 351] on div at bounding box center [638, 301] width 1276 height 603
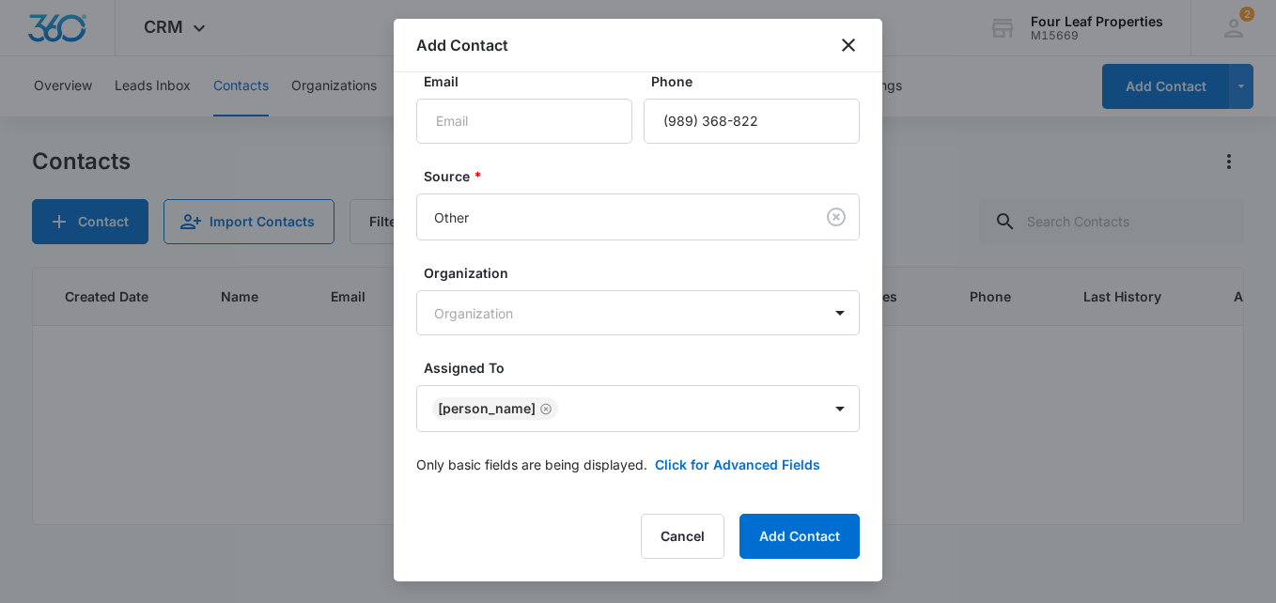
scroll to position [120, 0]
click at [717, 459] on button "Click for Advanced Fields" at bounding box center [737, 463] width 165 height 20
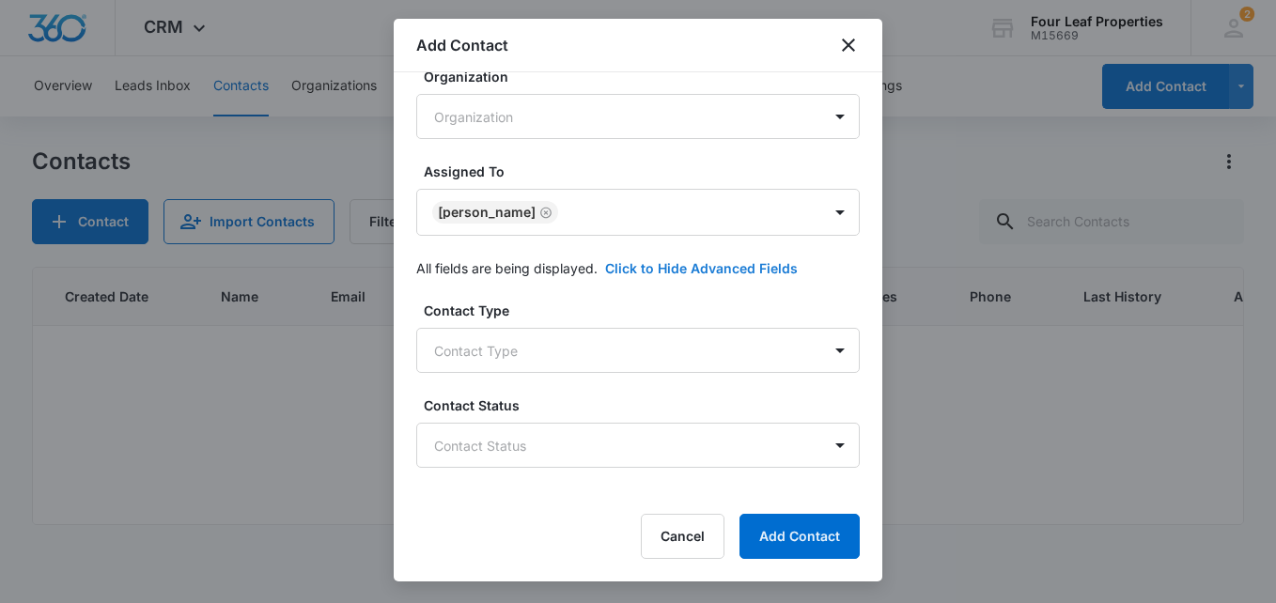
scroll to position [308, 0]
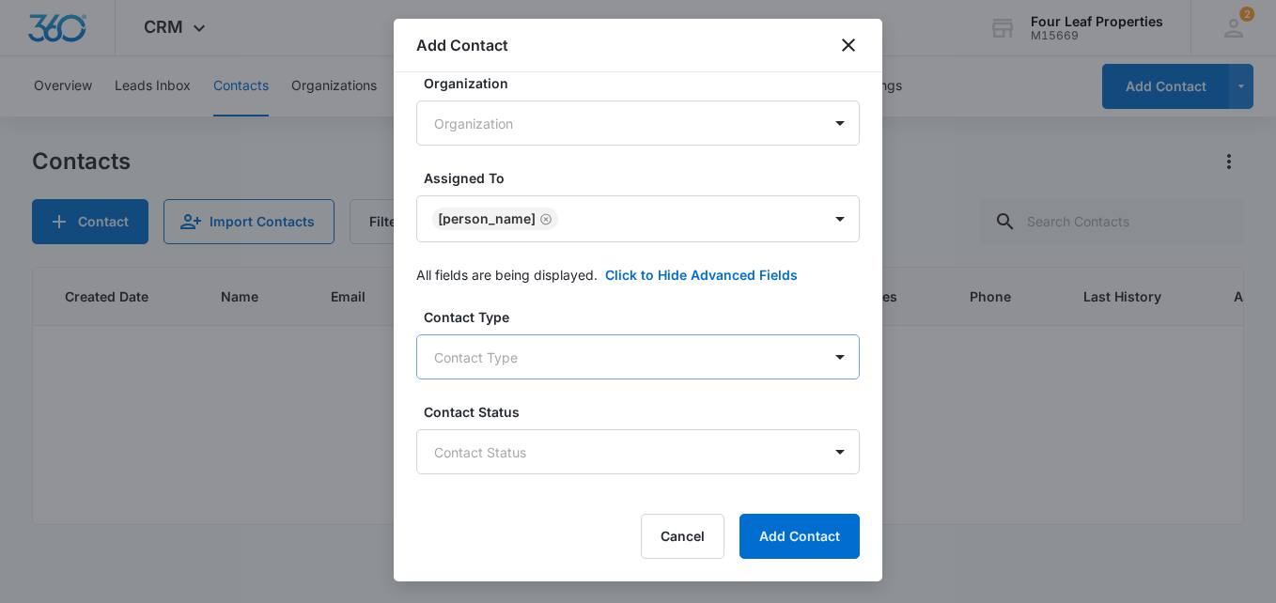
click at [458, 352] on body "CRM Apps Reputation Websites Forms CRM Email Social Shop Payments POS Content A…" at bounding box center [638, 301] width 1276 height 603
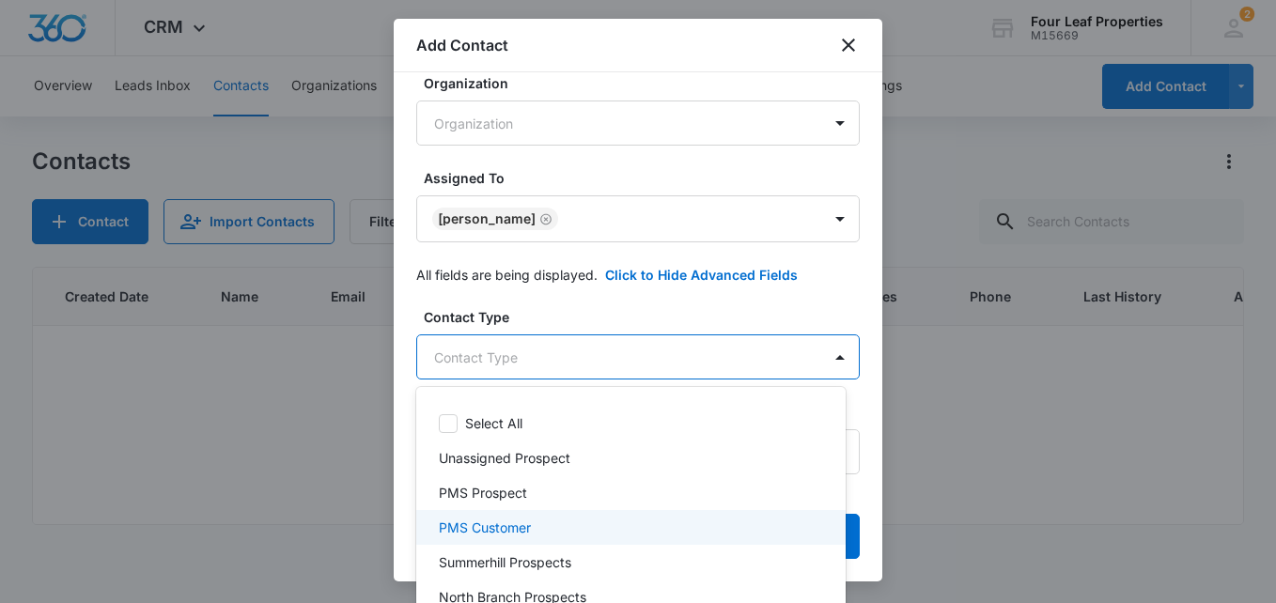
scroll to position [94, 0]
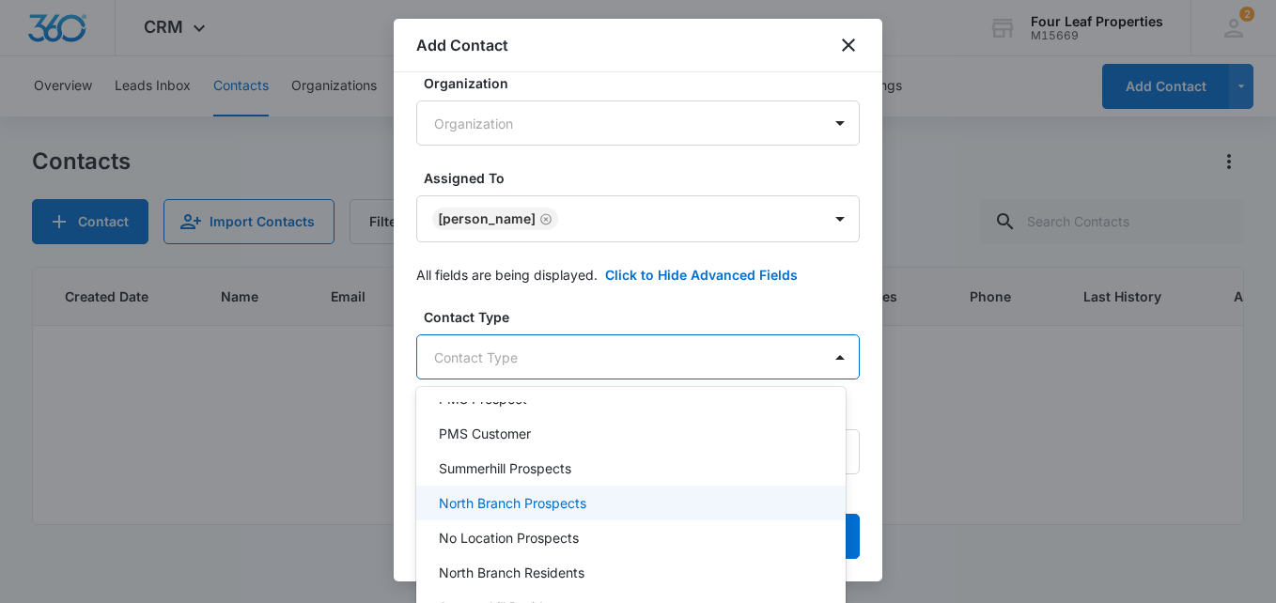
click at [522, 502] on p "North Branch Prospects" at bounding box center [513, 503] width 148 height 20
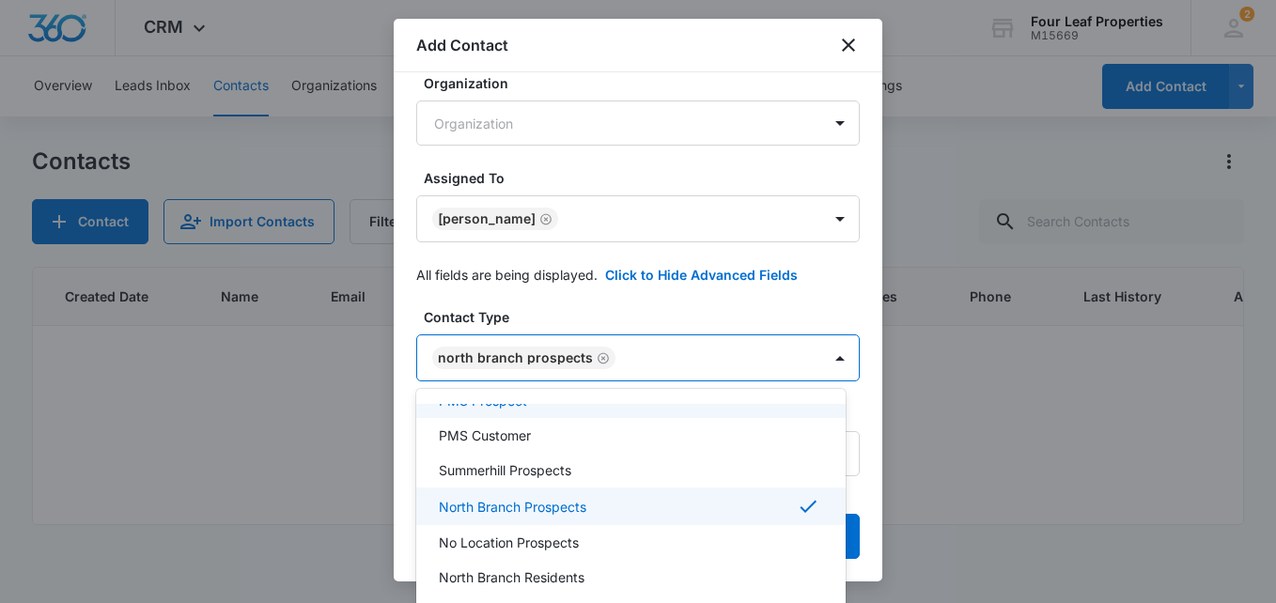
click at [586, 307] on div at bounding box center [638, 301] width 1276 height 603
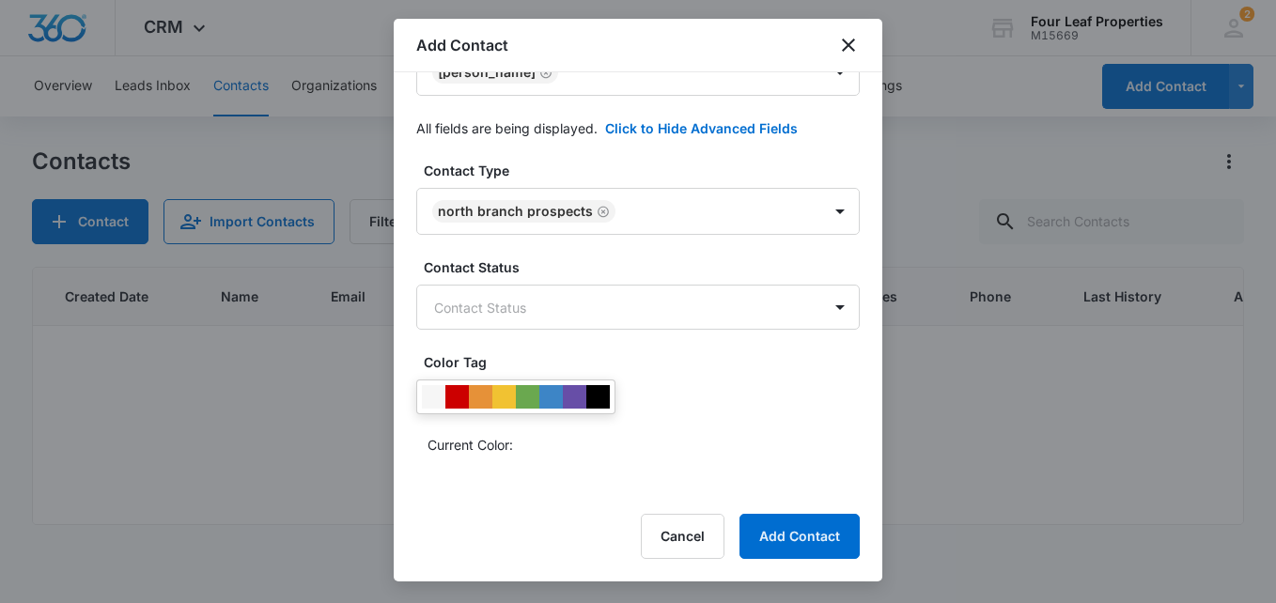
scroll to position [496, 0]
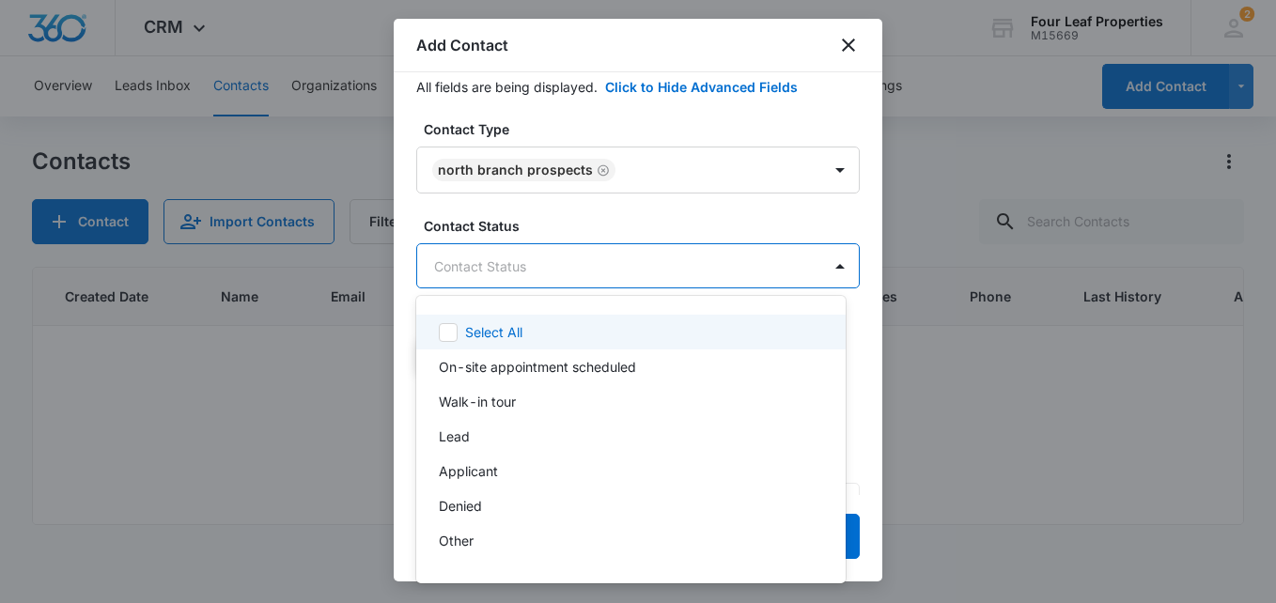
click at [513, 264] on body "CRM Apps Reputation Websites Forms CRM Email Social Shop Payments POS Content A…" at bounding box center [638, 301] width 1276 height 603
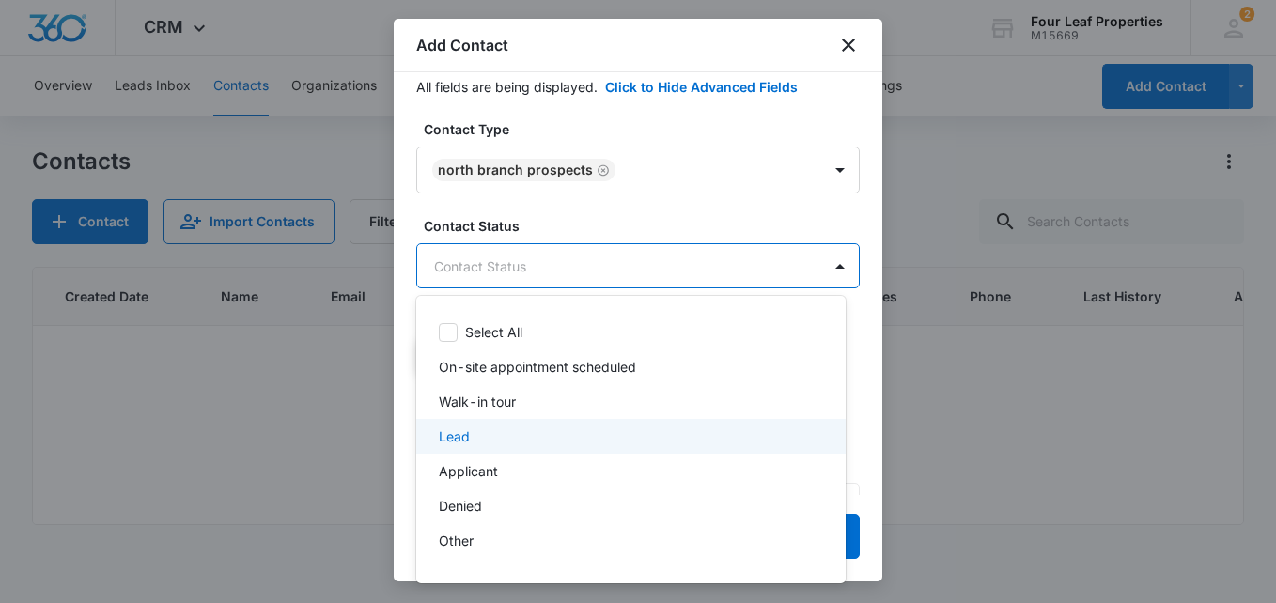
click at [505, 438] on div "Lead" at bounding box center [629, 437] width 381 height 20
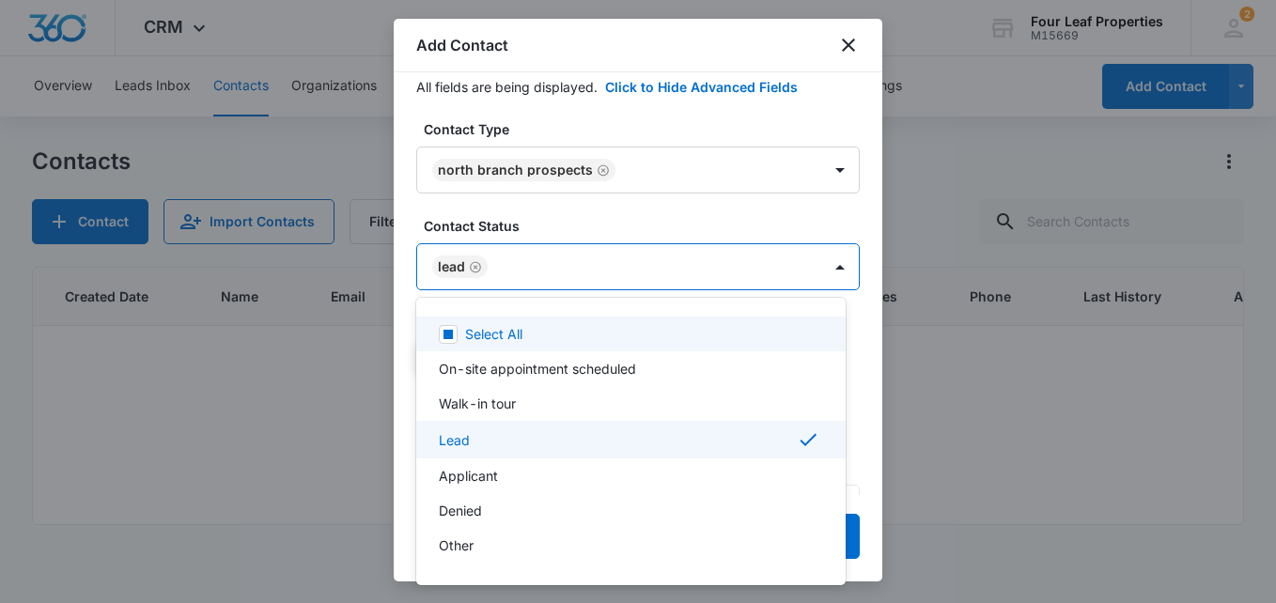
drag, startPoint x: 569, startPoint y: 216, endPoint x: 543, endPoint y: 238, distance: 33.3
click at [569, 215] on div at bounding box center [638, 301] width 1276 height 603
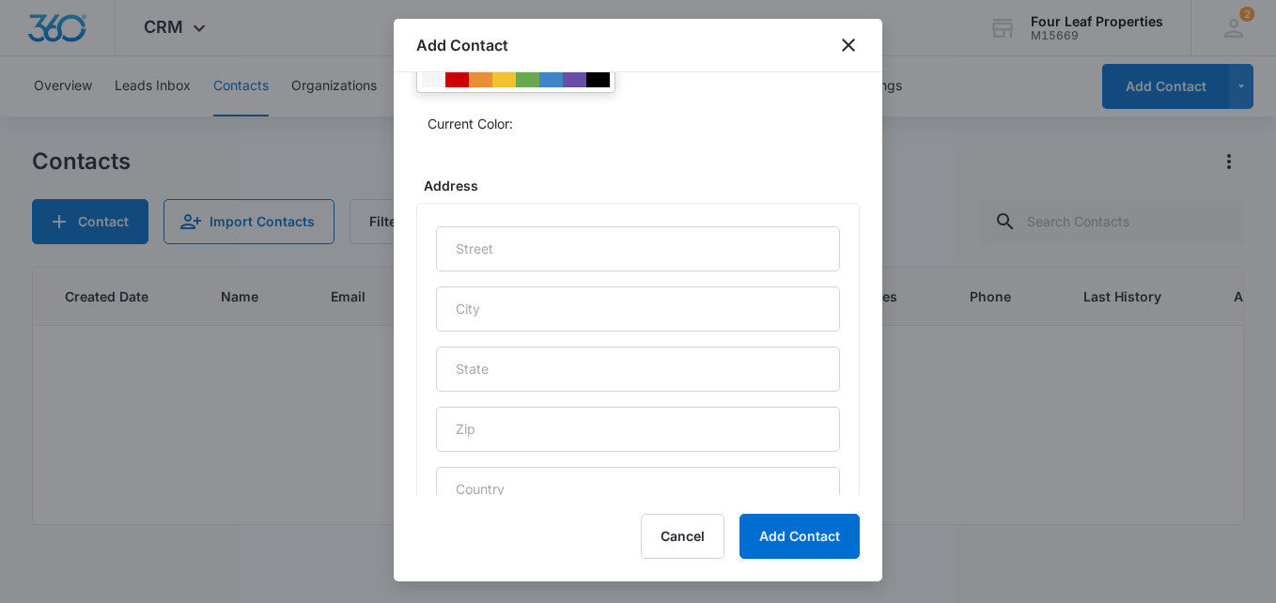
scroll to position [1002, 0]
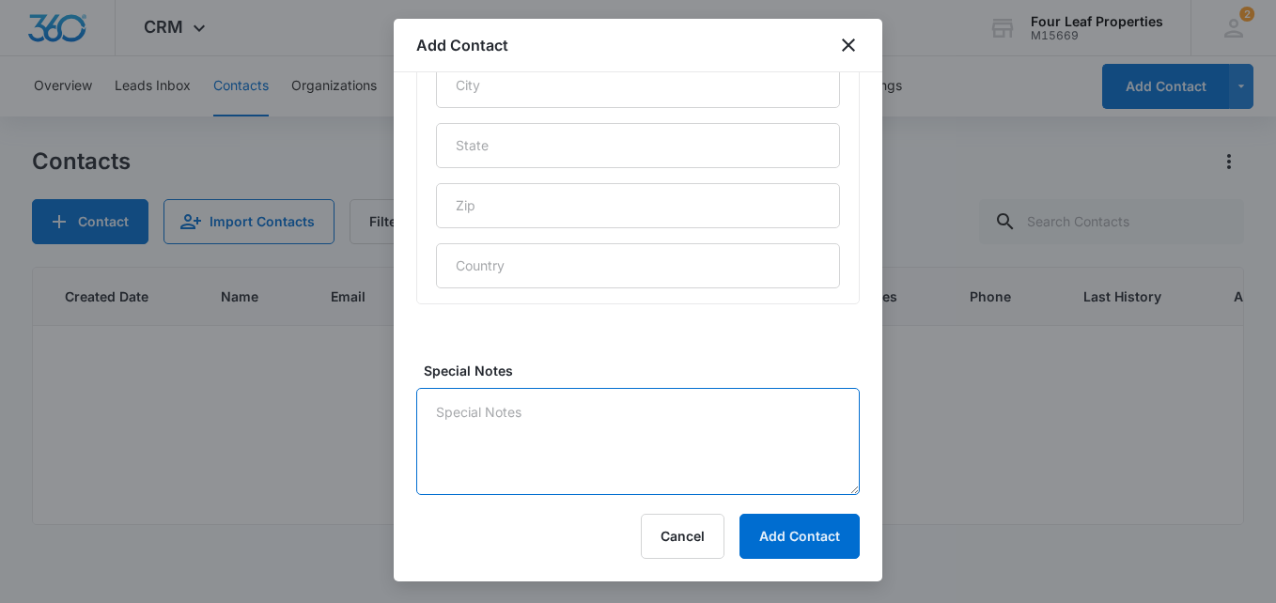
click at [487, 412] on textarea "Special Notes" at bounding box center [638, 441] width 444 height 107
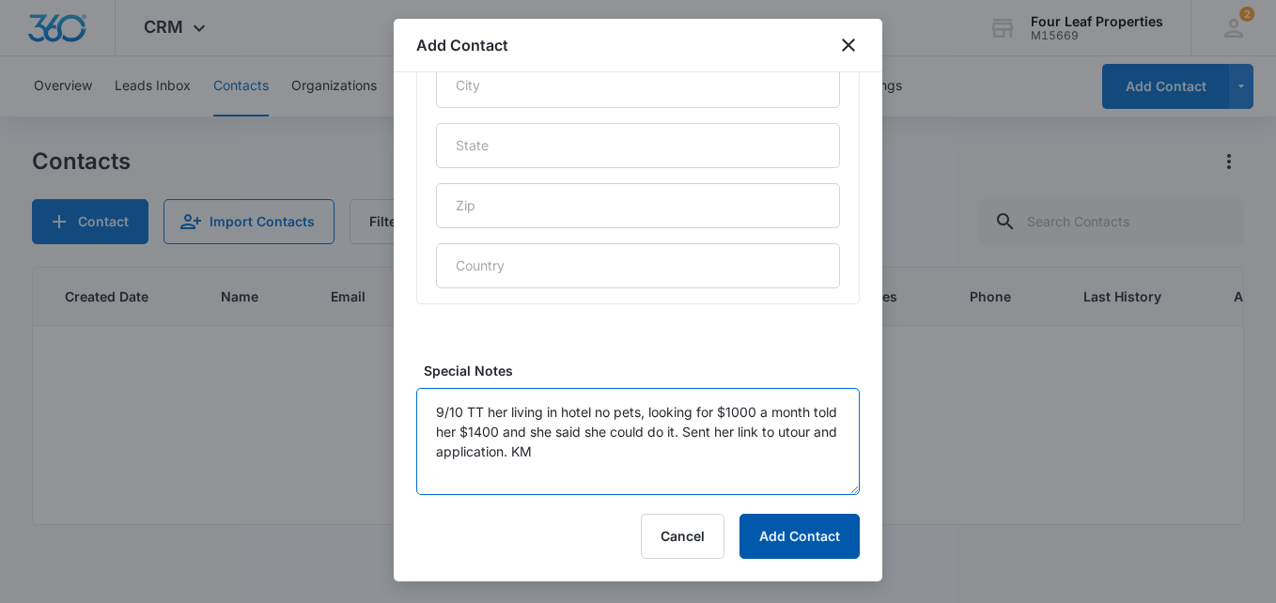
type textarea "9/10 TT her living in hotel no pets, looking for $1000 a month told her $1400 a…"
click at [760, 535] on button "Add Contact" at bounding box center [800, 536] width 120 height 45
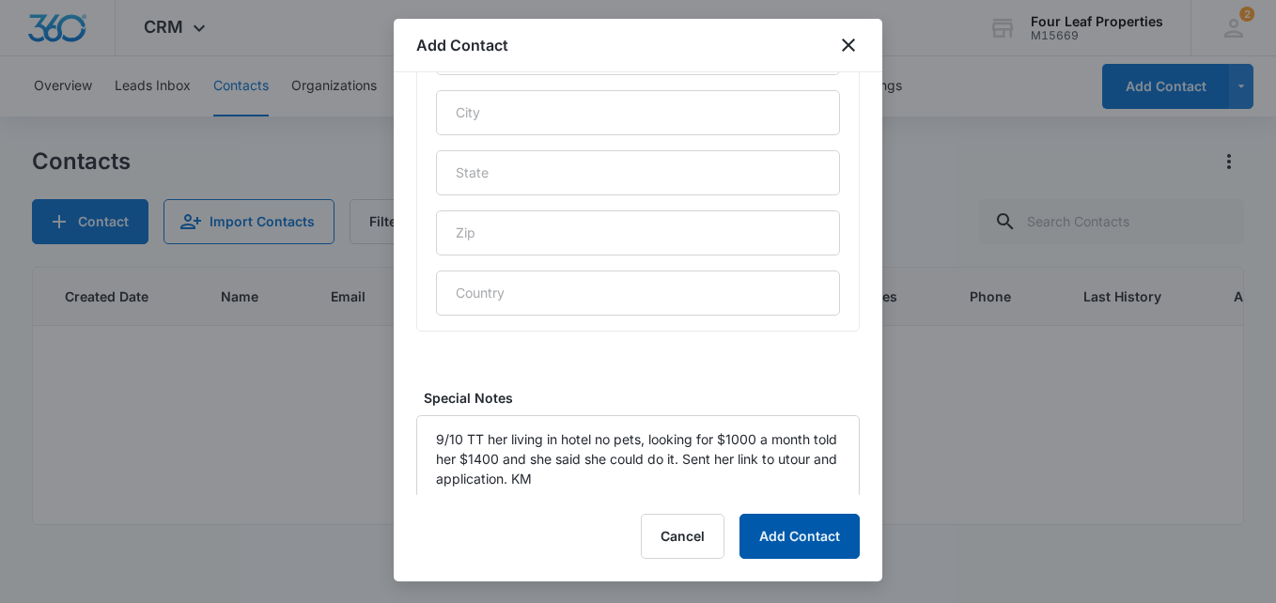
scroll to position [1029, 0]
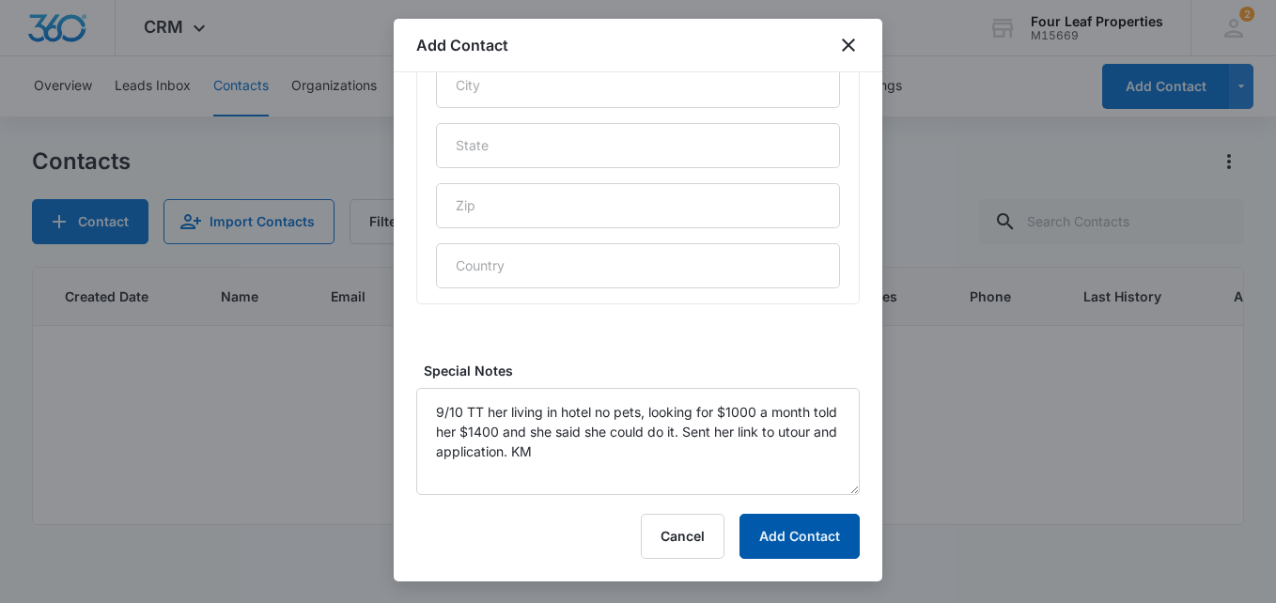
click at [804, 532] on button "Add Contact" at bounding box center [800, 536] width 120 height 45
click at [814, 524] on button "Add Contact" at bounding box center [800, 536] width 120 height 45
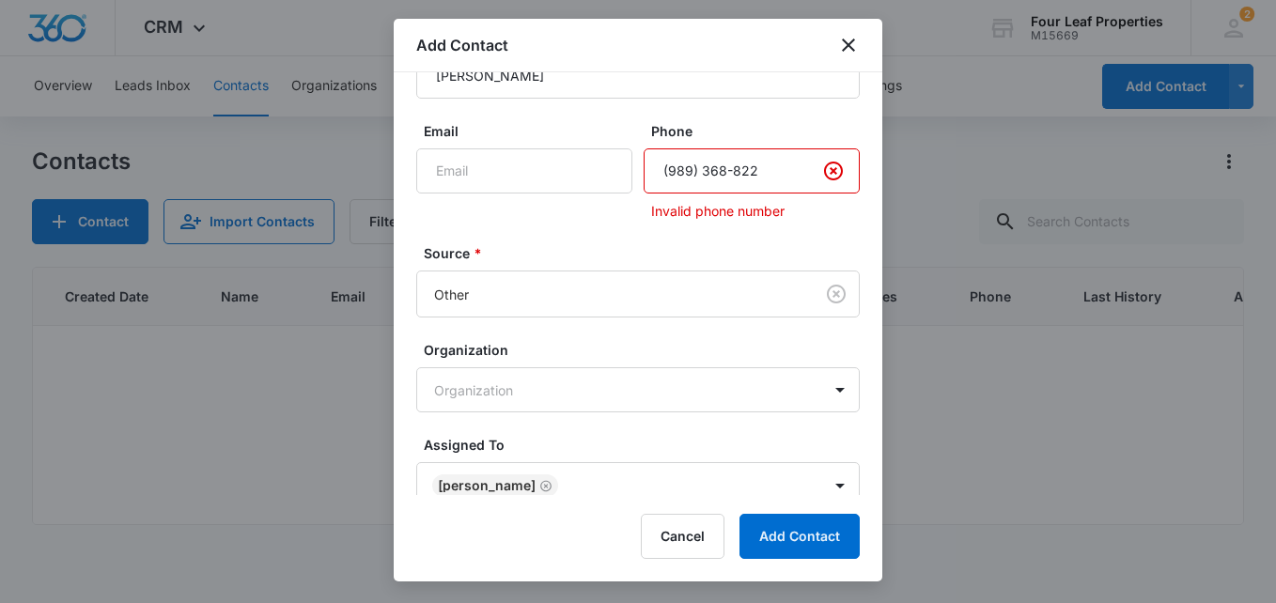
scroll to position [0, 0]
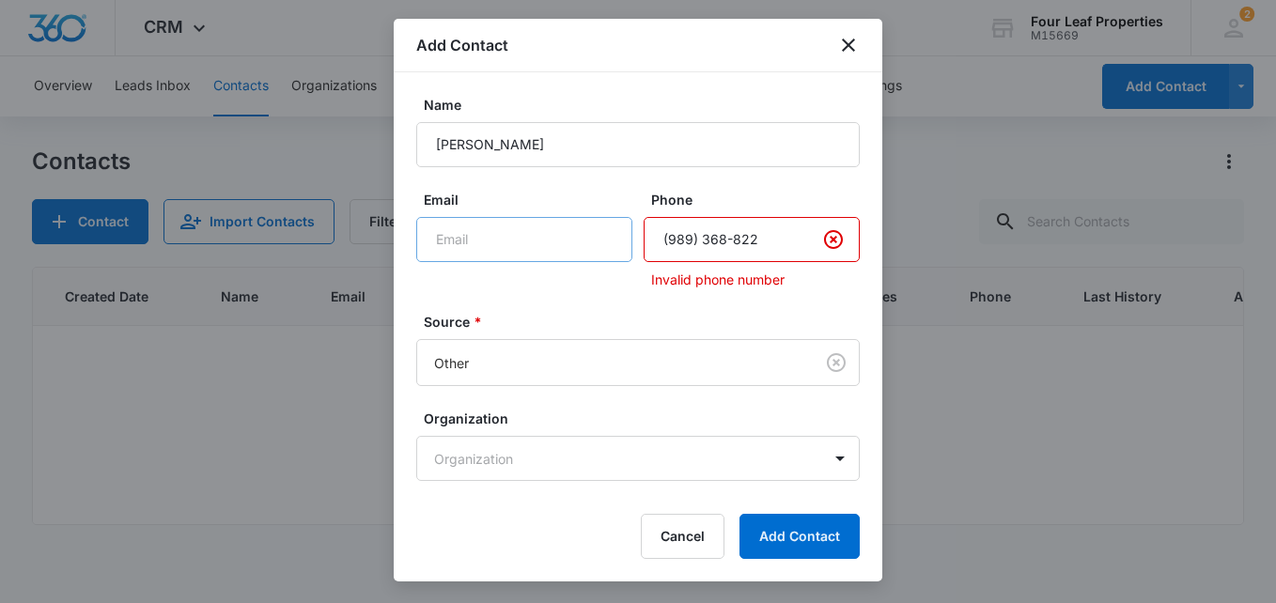
drag, startPoint x: 765, startPoint y: 241, endPoint x: 585, endPoint y: 252, distance: 180.8
click at [589, 244] on div "Email Phone Invalid phone number" at bounding box center [638, 240] width 444 height 100
type input "(989) 316-8822"
drag, startPoint x: 485, startPoint y: 244, endPoint x: 501, endPoint y: 242, distance: 16.2
click at [485, 243] on input "Email" at bounding box center [524, 239] width 216 height 45
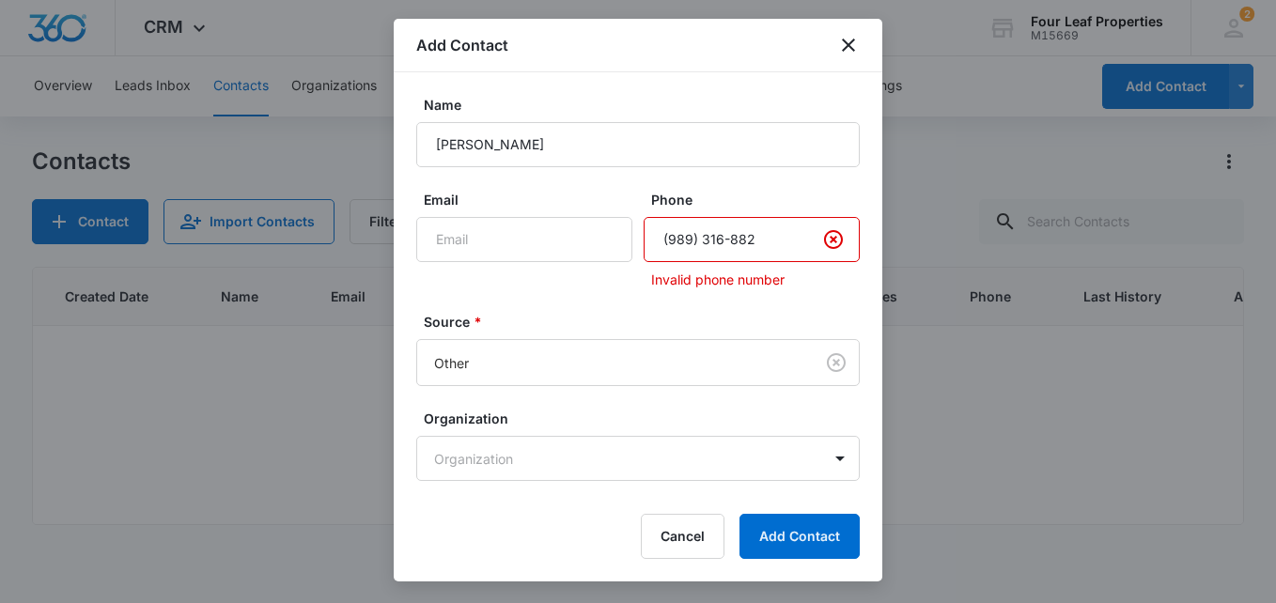
type input "(989) 316-8822"
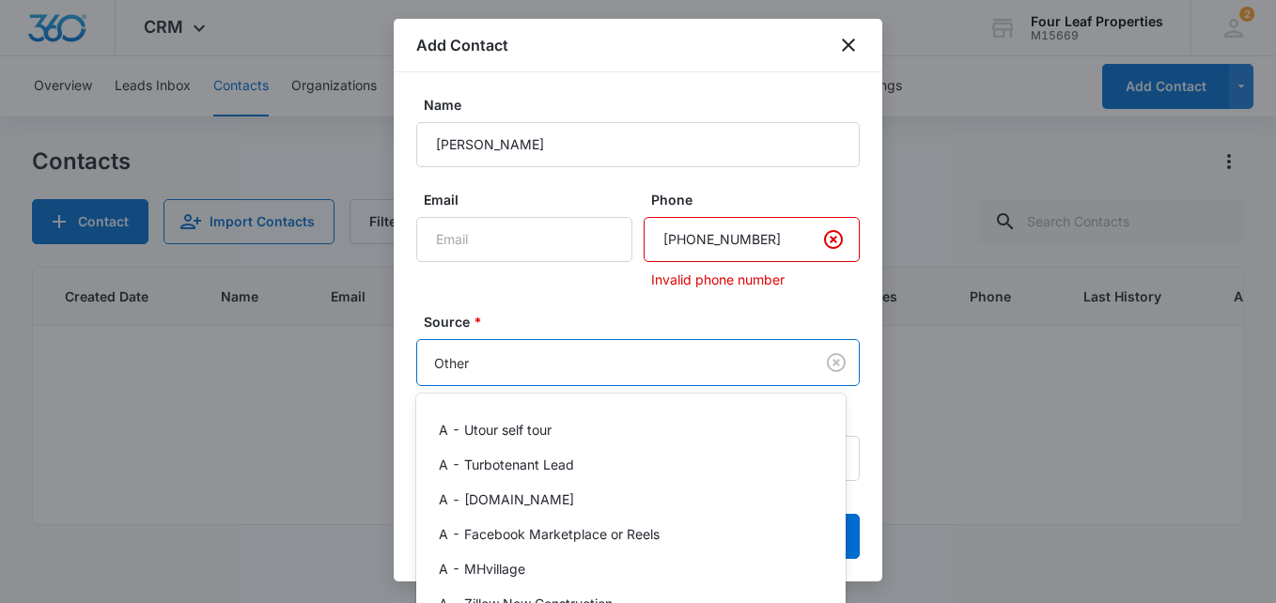
click at [491, 352] on body "CRM Apps Reputation Websites Forms CRM Email Social Shop Payments POS Content A…" at bounding box center [638, 301] width 1276 height 603
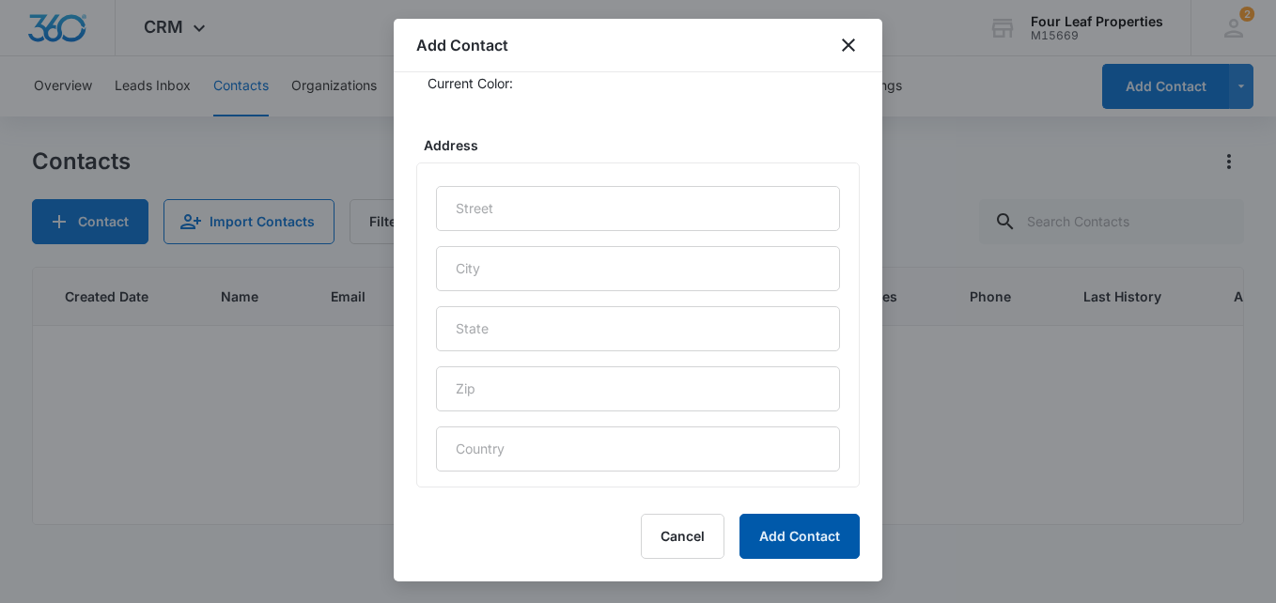
click at [795, 539] on button "Add Contact" at bounding box center [800, 536] width 120 height 45
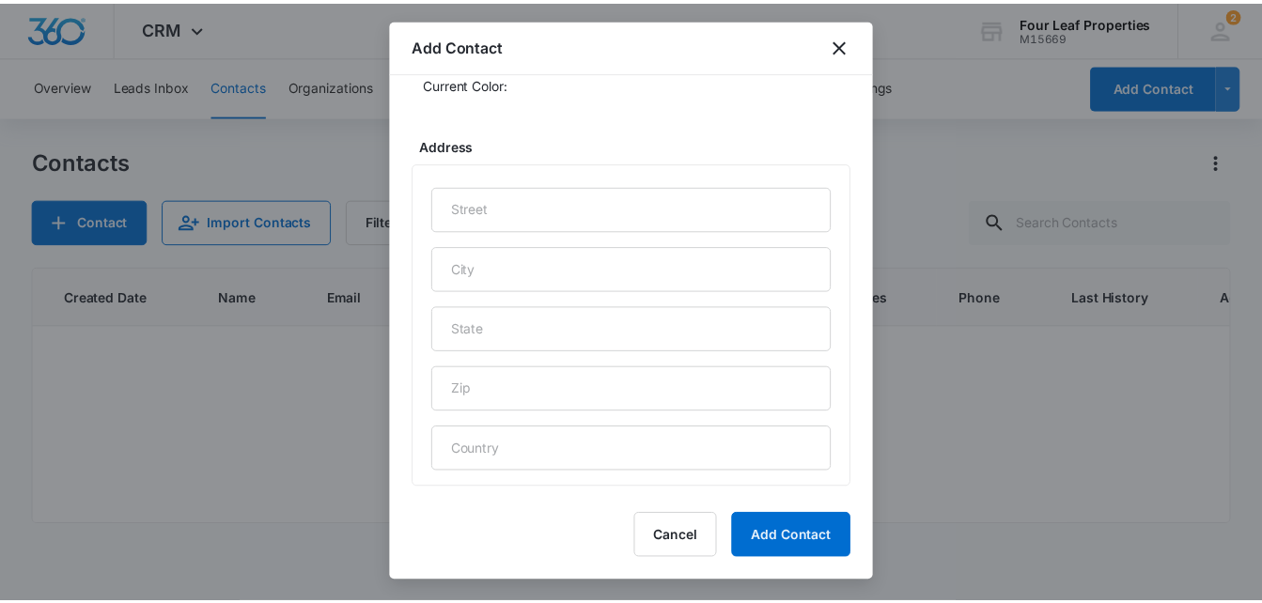
scroll to position [819, 0]
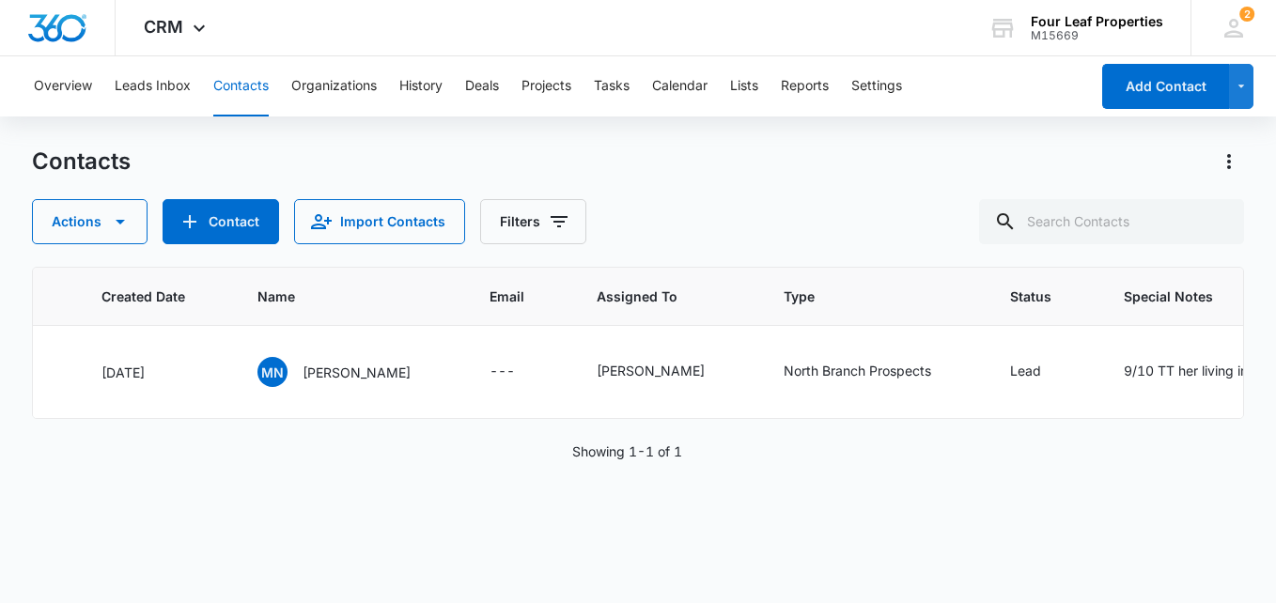
click at [252, 80] on button "Contacts" at bounding box center [240, 86] width 55 height 60
click at [143, 88] on button "Leads Inbox" at bounding box center [153, 86] width 76 height 60
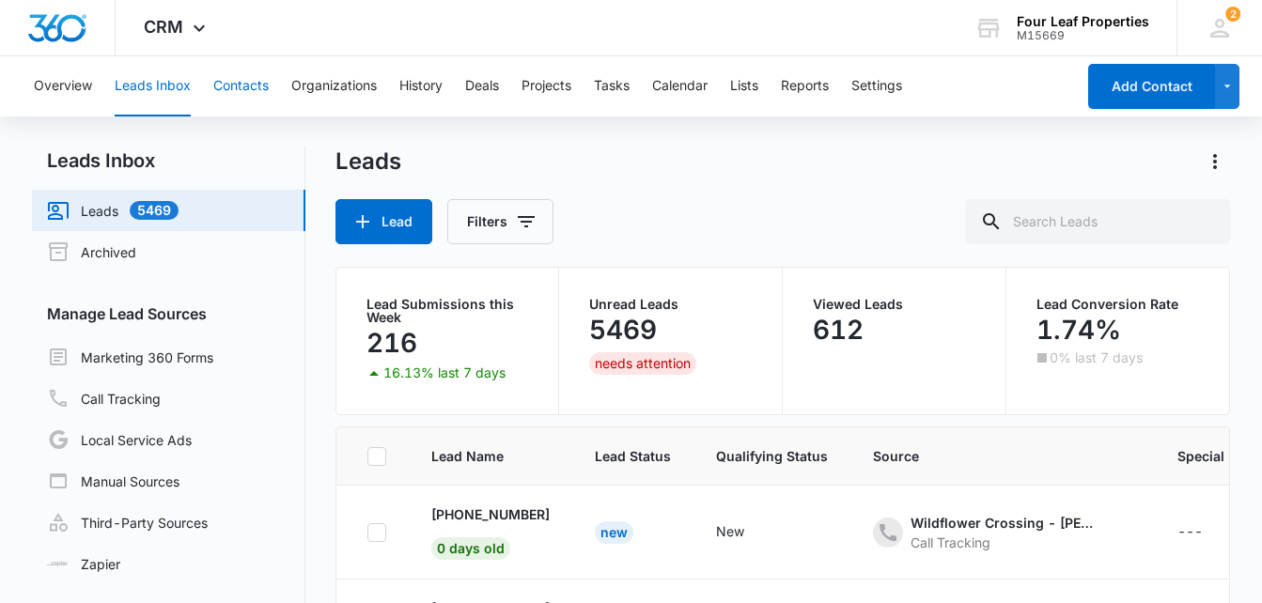
click at [241, 86] on button "Contacts" at bounding box center [240, 86] width 55 height 60
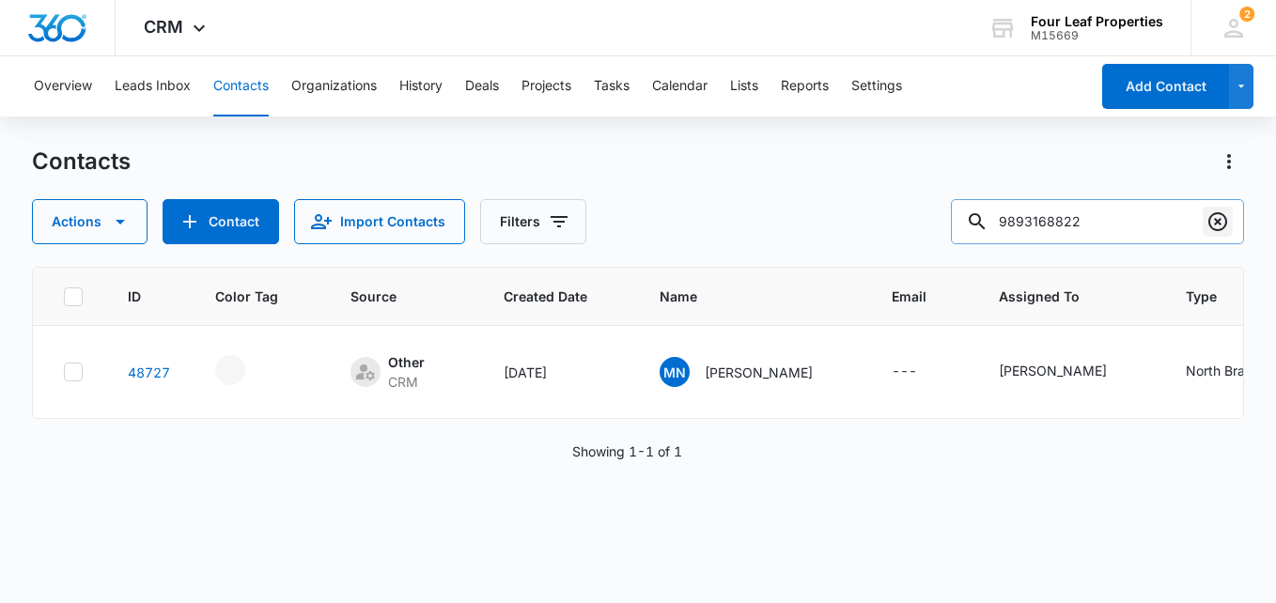
click at [1210, 216] on icon "Clear" at bounding box center [1218, 222] width 23 height 23
